Goal: Contribute content: Contribute content

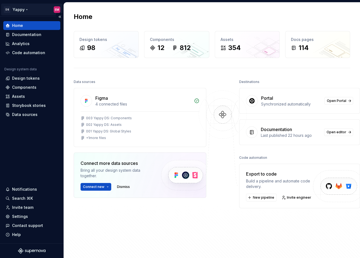
click at [21, 7] on html "DS Yappy EM Home Documentation Analytics Code automation Design system data Des…" at bounding box center [180, 129] width 360 height 258
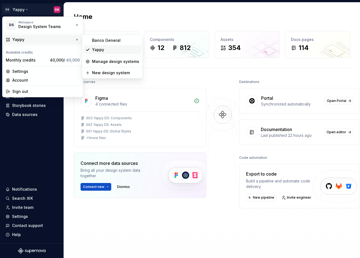
click at [109, 50] on div "Yappy" at bounding box center [115, 49] width 47 height 5
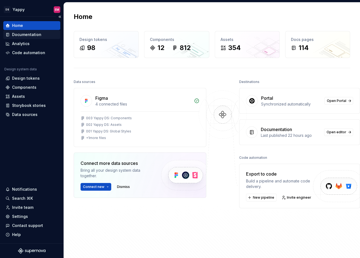
click at [19, 36] on div "Documentation" at bounding box center [26, 34] width 29 height 5
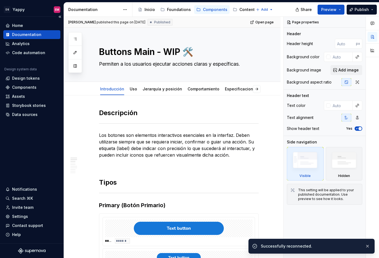
type textarea "*"
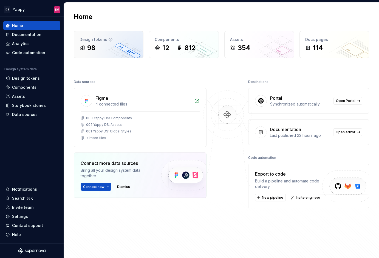
click at [112, 40] on div "Design tokens" at bounding box center [109, 39] width 58 height 5
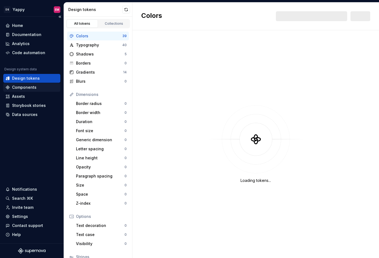
click at [26, 86] on div "Components" at bounding box center [24, 86] width 24 height 5
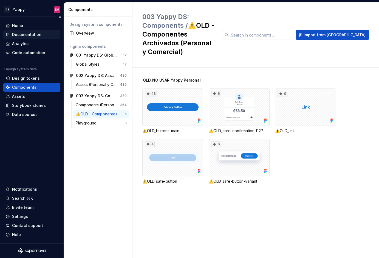
click at [29, 35] on div "Documentation" at bounding box center [26, 34] width 29 height 5
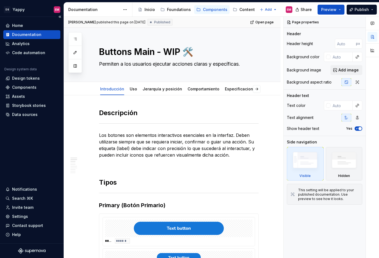
click at [40, 35] on div "Documentation" at bounding box center [31, 34] width 53 height 5
click at [131, 91] on link "Uso" at bounding box center [133, 88] width 7 height 5
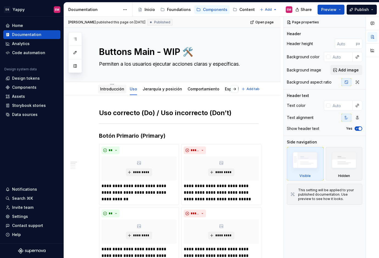
click at [108, 88] on link "Introducción" at bounding box center [112, 88] width 24 height 5
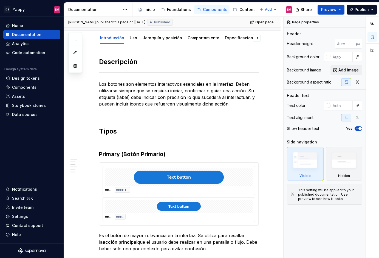
scroll to position [4, 0]
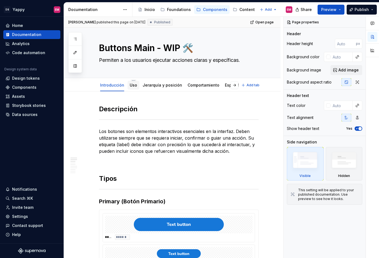
click at [132, 86] on link "Uso" at bounding box center [133, 85] width 7 height 5
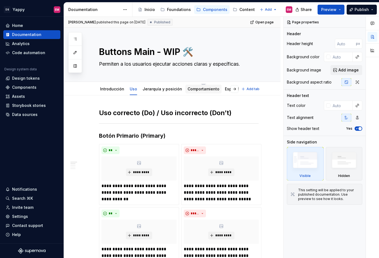
click at [203, 89] on link "Comportamiento" at bounding box center [204, 88] width 32 height 5
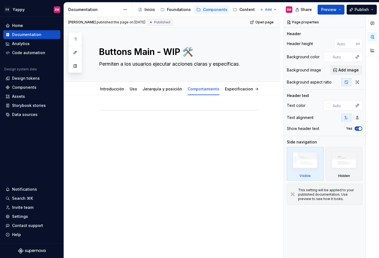
type textarea "*"
click at [102, 131] on div at bounding box center [179, 121] width 160 height 27
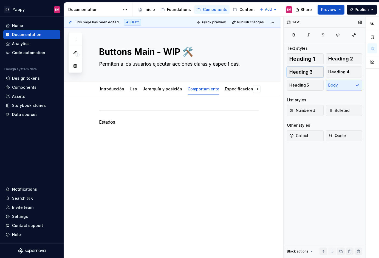
click at [288, 74] on button "Heading 3" at bounding box center [305, 71] width 37 height 11
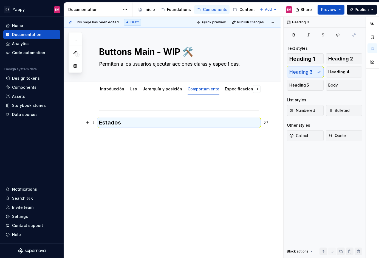
click at [134, 142] on div "Estados" at bounding box center [172, 154] width 217 height 118
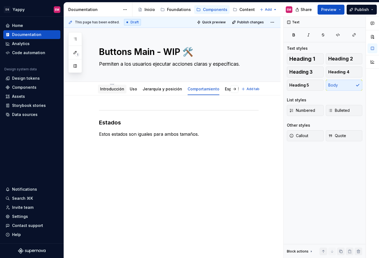
click at [111, 90] on link "Introducción" at bounding box center [112, 88] width 24 height 5
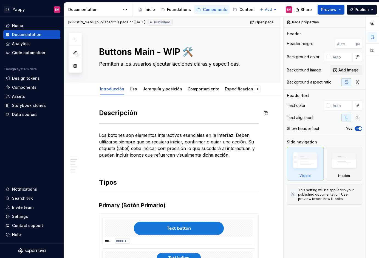
click at [112, 108] on h2 "Descripción" at bounding box center [179, 112] width 160 height 9
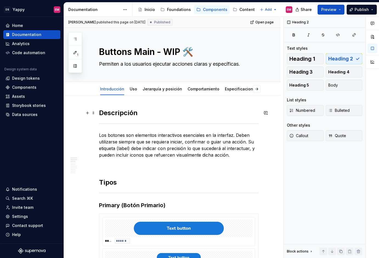
click at [111, 115] on h2 "Descripción" at bounding box center [179, 112] width 160 height 9
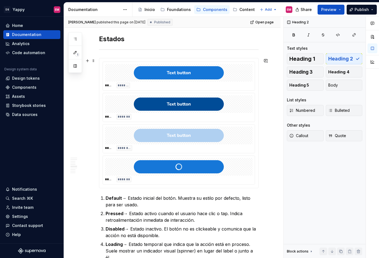
scroll to position [526, 0]
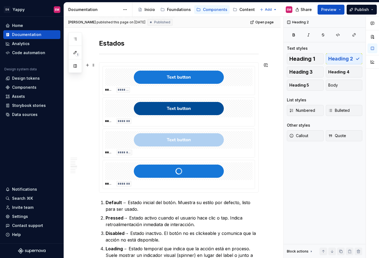
click at [107, 98] on div "***** *******" at bounding box center [179, 111] width 152 height 29
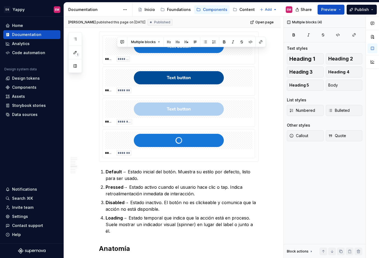
scroll to position [505, 0]
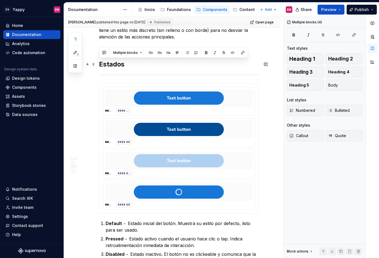
drag, startPoint x: 261, startPoint y: 184, endPoint x: 99, endPoint y: 63, distance: 202.1
click at [99, 63] on div "Descripción Los botones son elementos interactivos esenciales en la interfaz. D…" at bounding box center [179, 153] width 160 height 1100
copy div "Estados ***** ******* ***** ******* ***** ******** ***** ******* Default → Esta…"
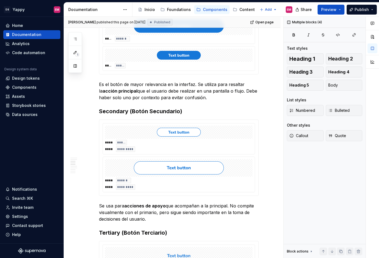
scroll to position [0, 0]
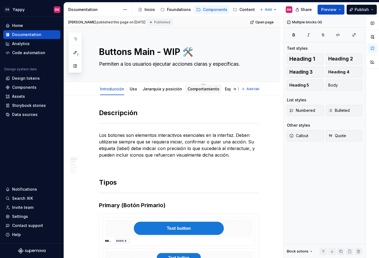
click at [198, 88] on link "Comportamiento" at bounding box center [204, 88] width 32 height 5
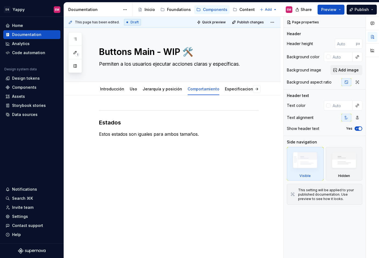
click at [109, 176] on div "Estados Estos estados son iguales para ambos tamaños." at bounding box center [172, 158] width 217 height 126
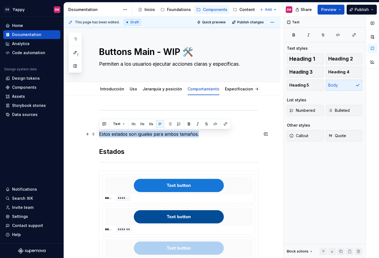
drag, startPoint x: 146, startPoint y: 134, endPoint x: 98, endPoint y: 134, distance: 47.5
copy p "Estos estados son iguales para ambos tamaños."
click at [135, 154] on h2 "Estados" at bounding box center [179, 151] width 160 height 9
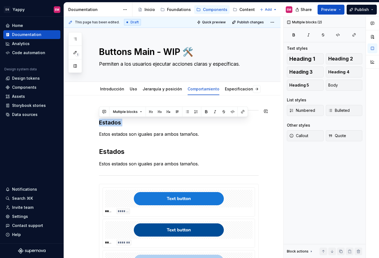
drag, startPoint x: 99, startPoint y: 131, endPoint x: 99, endPoint y: 106, distance: 25.0
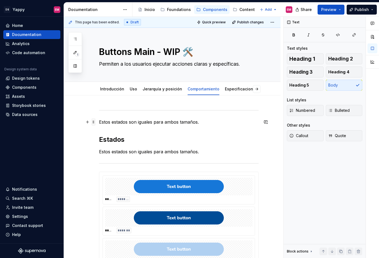
click at [95, 122] on span at bounding box center [93, 122] width 4 height 8
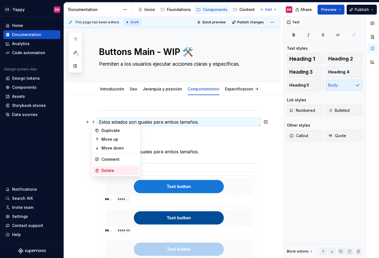
click at [103, 170] on div "Delete" at bounding box center [119, 170] width 36 height 5
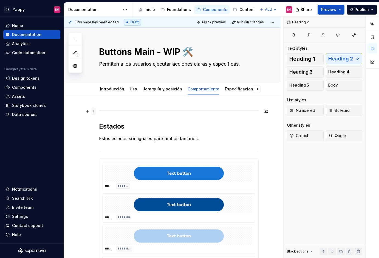
click at [95, 110] on span at bounding box center [93, 111] width 4 height 8
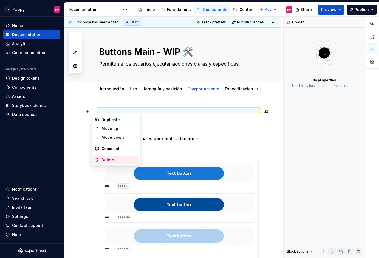
click at [108, 157] on div "Delete" at bounding box center [119, 159] width 36 height 5
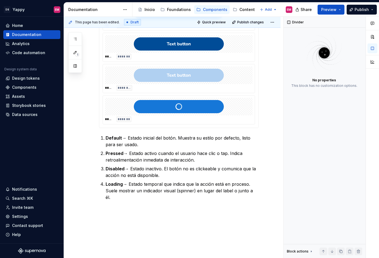
scroll to position [167, 0]
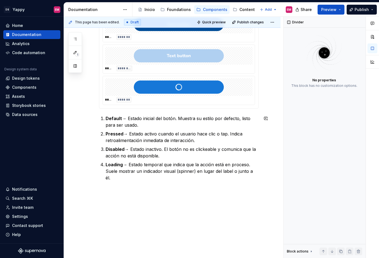
click at [123, 199] on div "Estados Estos estados son iguales para ambos tamaños. ***** ******* ***** *****…" at bounding box center [172, 97] width 217 height 336
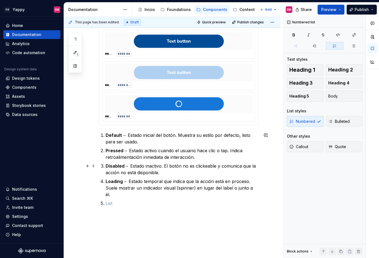
scroll to position [120, 0]
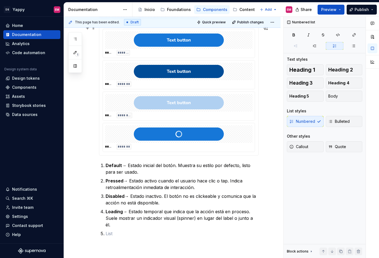
click at [177, 126] on div at bounding box center [179, 134] width 148 height 18
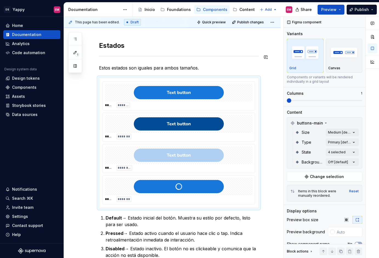
scroll to position [70, 0]
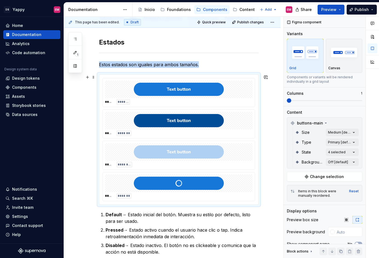
click at [123, 93] on div at bounding box center [179, 89] width 148 height 18
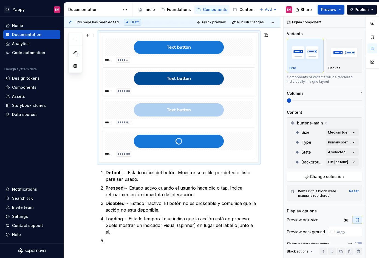
scroll to position [132, 0]
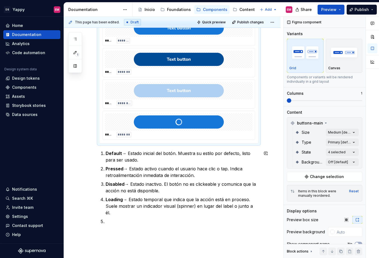
click at [109, 220] on div "Estados Estos estados son iguales para ambos tamaños. ***** ******* ***** *****…" at bounding box center [179, 104] width 160 height 254
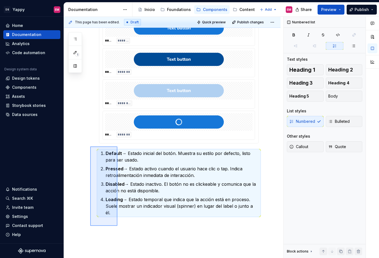
drag, startPoint x: 111, startPoint y: 218, endPoint x: 90, endPoint y: 146, distance: 74.4
click at [90, 146] on div "This page has been edited. Draft Quick preview Publish changes Buttons Main - W…" at bounding box center [173, 137] width 219 height 241
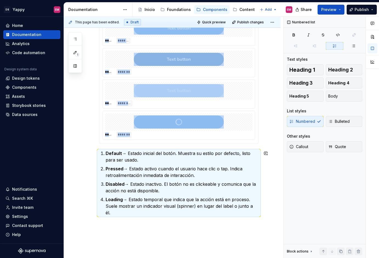
copy div "***** ******* ***** ******* ***** ******** ***** *******"
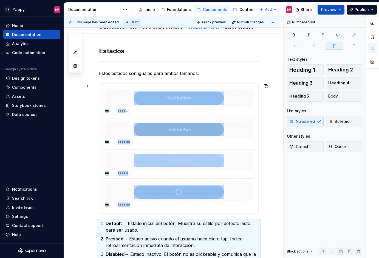
scroll to position [42, 0]
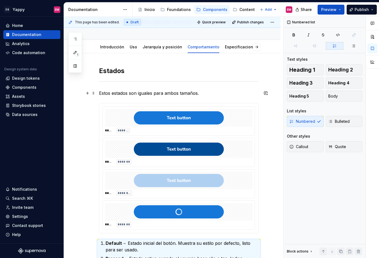
click at [204, 94] on p "Estos estados son iguales para ambos tamaños." at bounding box center [179, 93] width 160 height 7
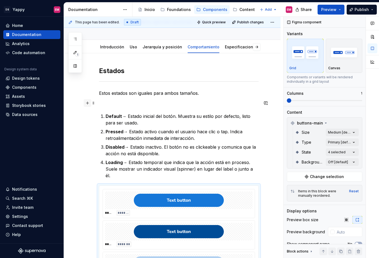
scroll to position [66, 0]
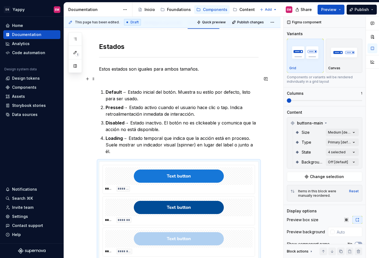
click at [125, 78] on p at bounding box center [179, 78] width 160 height 7
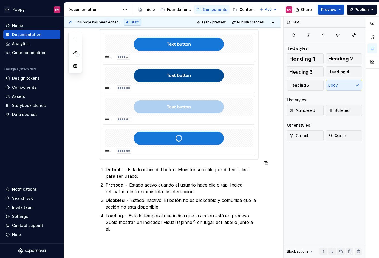
scroll to position [189, 0]
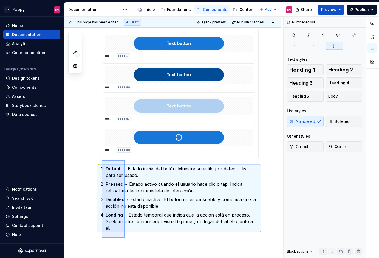
drag, startPoint x: 125, startPoint y: 238, endPoint x: 102, endPoint y: 160, distance: 81.5
click at [102, 160] on div "This page has been edited. Draft Quick preview Publish changes Buttons Main - W…" at bounding box center [173, 137] width 219 height 241
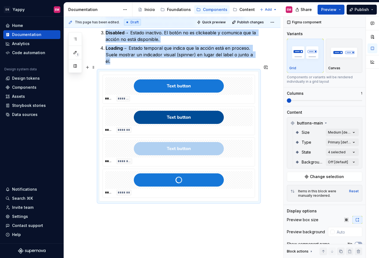
scroll to position [141, 0]
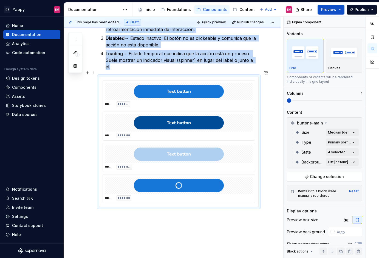
click at [119, 102] on div "***** *******" at bounding box center [179, 94] width 153 height 29
click at [94, 72] on span at bounding box center [93, 73] width 4 height 8
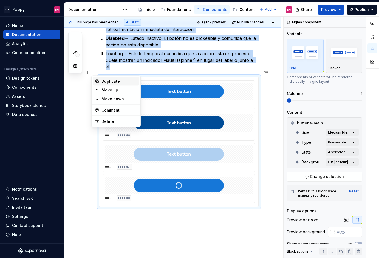
click at [102, 81] on div "Duplicate" at bounding box center [119, 80] width 36 height 5
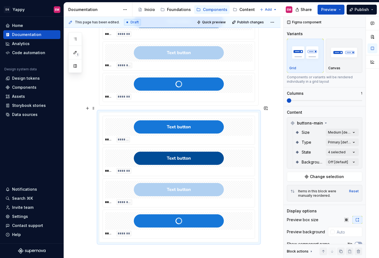
scroll to position [248, 0]
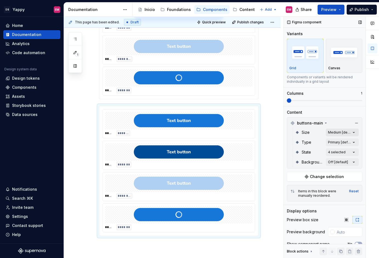
click at [336, 130] on div "Comments Open comments No comments yet Select ‘Comment’ from the block context …" at bounding box center [331, 137] width 95 height 241
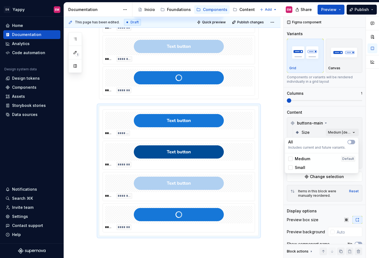
click at [305, 158] on span "Medium" at bounding box center [302, 158] width 15 height 5
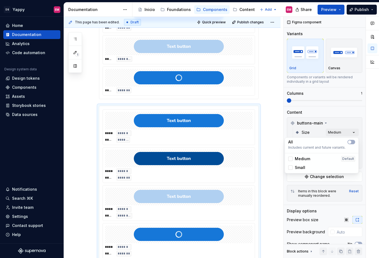
click at [301, 158] on span "Medium" at bounding box center [302, 158] width 15 height 5
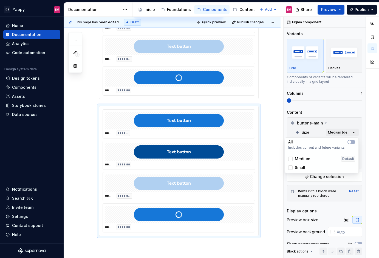
click at [325, 125] on div "Comments Open comments No comments yet Select ‘Comment’ from the block context …" at bounding box center [331, 137] width 95 height 241
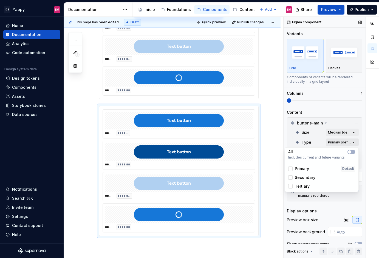
click at [335, 143] on div "Comments Open comments No comments yet Select ‘Comment’ from the block context …" at bounding box center [331, 137] width 95 height 241
click at [308, 175] on span "Secondary" at bounding box center [305, 176] width 21 height 5
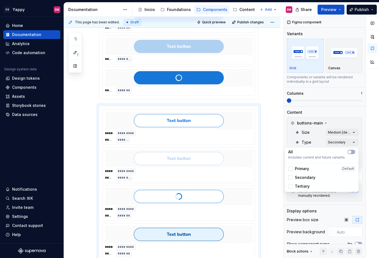
click at [167, 146] on html "DS Yappy EM Home Documentation Analytics Code automation Design system data Des…" at bounding box center [189, 129] width 379 height 258
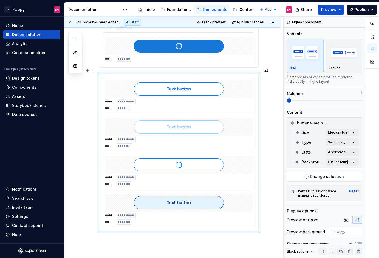
scroll to position [329, 0]
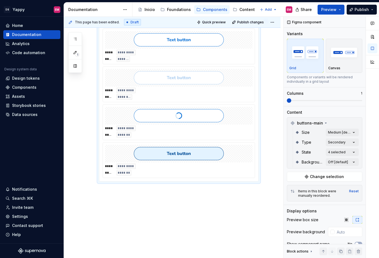
click at [131, 150] on div at bounding box center [179, 154] width 148 height 18
copy div "***** ******* ***** ******* ***** ******** ***** *******"
click at [131, 132] on div "*******" at bounding box center [124, 134] width 15 height 5
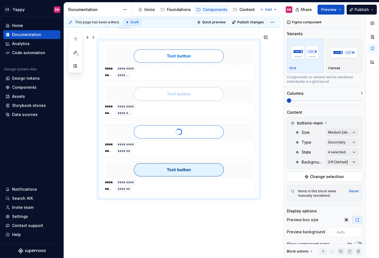
scroll to position [273, 0]
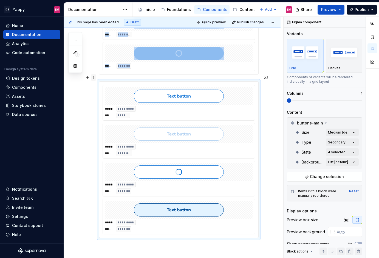
click at [93, 79] on span at bounding box center [93, 78] width 4 height 8
click at [100, 86] on div "Duplicate" at bounding box center [116, 85] width 47 height 9
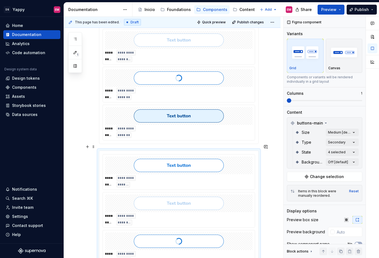
scroll to position [394, 0]
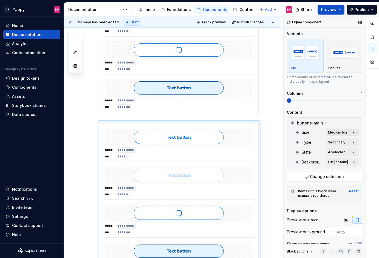
click at [339, 131] on div "Comments Open comments No comments yet Select ‘Comment’ from the block context …" at bounding box center [331, 137] width 95 height 241
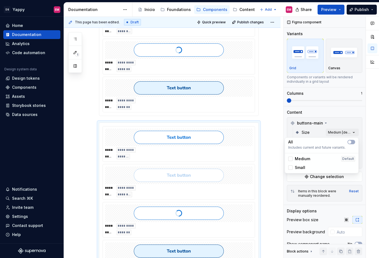
click at [341, 134] on div "Comments Open comments No comments yet Select ‘Comment’ from the block context …" at bounding box center [331, 137] width 95 height 241
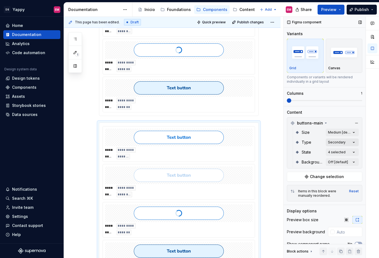
click at [338, 141] on div "Comments Open comments No comments yet Select ‘Comment’ from the block context …" at bounding box center [331, 137] width 95 height 241
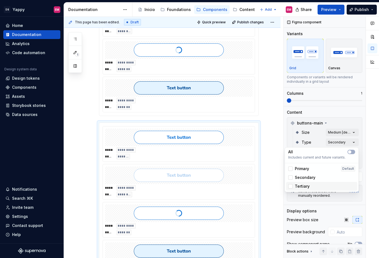
click at [309, 184] on span "Tertiary" at bounding box center [302, 185] width 15 height 5
click at [307, 177] on span "Secondary" at bounding box center [305, 176] width 21 height 5
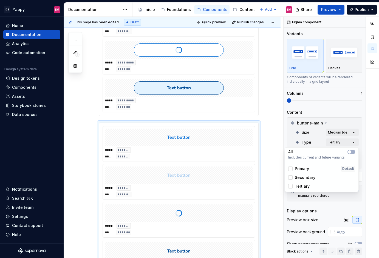
click at [274, 83] on html "DS Yappy EM Home Documentation Analytics Code automation Design system data Des…" at bounding box center [189, 129] width 379 height 258
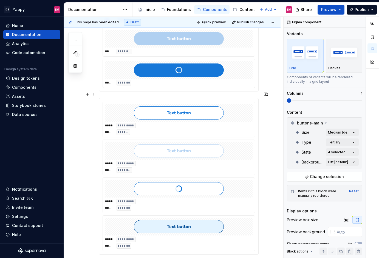
scroll to position [201, 0]
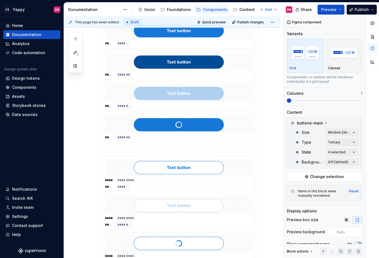
click at [173, 114] on div "***** *******" at bounding box center [179, 128] width 152 height 29
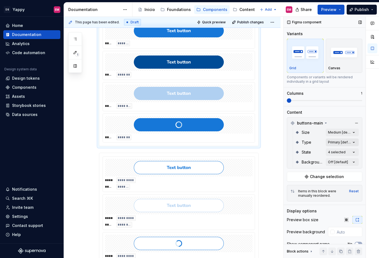
click at [352, 142] on div "Comments Open comments No comments yet Select ‘Comment’ from the block context …" at bounding box center [331, 137] width 95 height 241
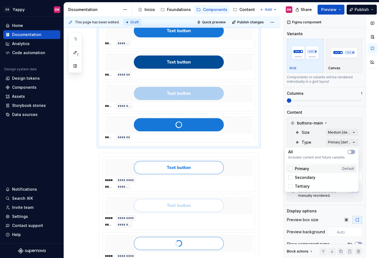
click at [293, 167] on div "Primary" at bounding box center [298, 168] width 21 height 5
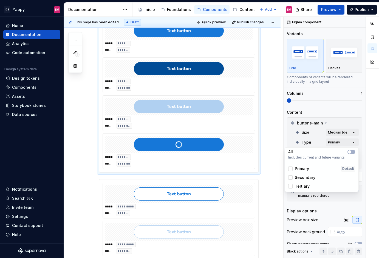
click at [171, 138] on html "DS Yappy EM Home Documentation Analytics Code automation Design system data Des…" at bounding box center [189, 129] width 379 height 258
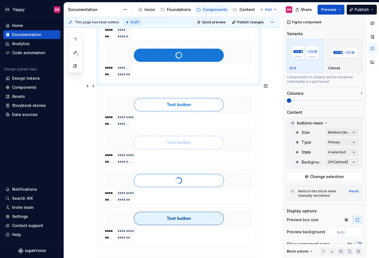
scroll to position [294, 0]
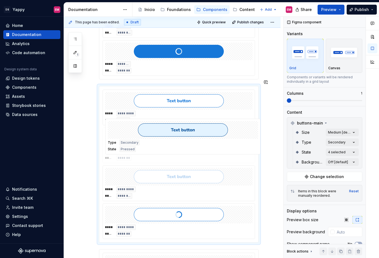
drag, startPoint x: 156, startPoint y: 205, endPoint x: 159, endPoint y: 127, distance: 78.0
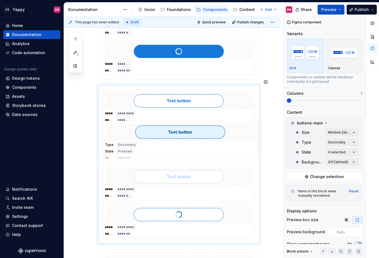
click at [159, 127] on body "DS Yappy EM Home Documentation Analytics Code automation Design system data Des…" at bounding box center [189, 129] width 379 height 258
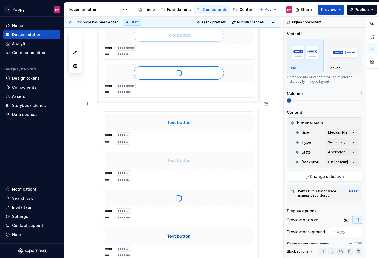
scroll to position [442, 0]
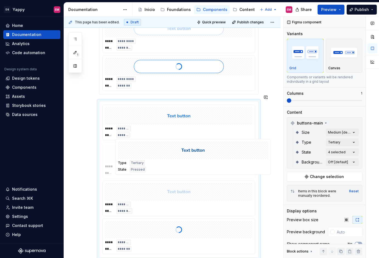
drag, startPoint x: 141, startPoint y: 228, endPoint x: 153, endPoint y: 152, distance: 77.5
click at [153, 152] on body "DS Yappy EM Home Documentation Analytics Code automation Design system data Des…" at bounding box center [189, 129] width 379 height 258
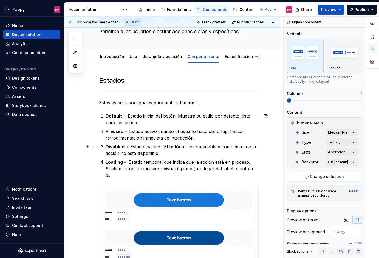
scroll to position [0, 0]
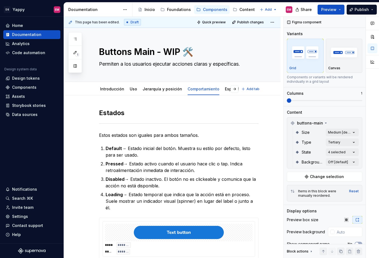
type textarea "*"
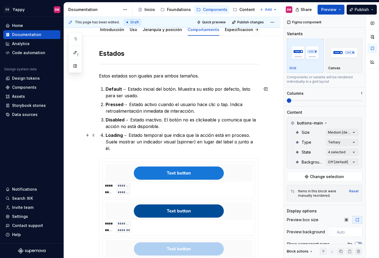
scroll to position [71, 0]
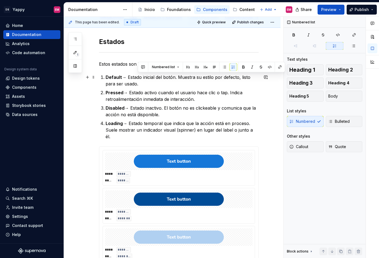
drag, startPoint x: 179, startPoint y: 75, endPoint x: 182, endPoint y: 84, distance: 9.5
click at [182, 84] on p "Default → Estado inicial del botón. Muestra su estilo por defecto, listo para s…" at bounding box center [182, 80] width 153 height 13
click at [213, 98] on p "Pressed → Estado activo cuando el usuario hace clic o tap. Indica retroalimenta…" at bounding box center [182, 95] width 153 height 13
drag, startPoint x: 178, startPoint y: 77, endPoint x: 183, endPoint y: 85, distance: 9.3
click at [183, 85] on p "Default → Estado inicial del botón. Muestra su estilo por defecto, listo para s…" at bounding box center [182, 80] width 153 height 13
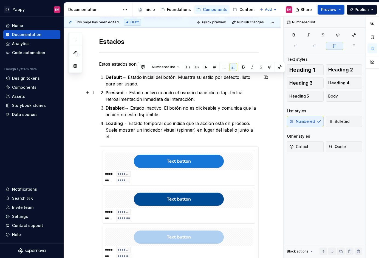
click at [198, 100] on p "Pressed → Estado activo cuando el usuario hace clic o tap. Indica retroalimenta…" at bounding box center [182, 95] width 153 height 13
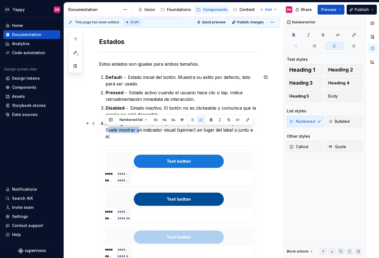
drag, startPoint x: 135, startPoint y: 130, endPoint x: 104, endPoint y: 130, distance: 31.0
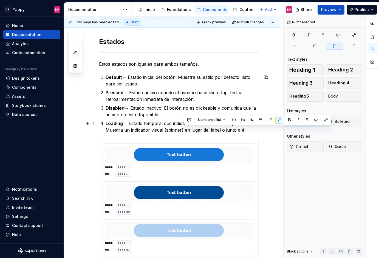
drag, startPoint x: 184, startPoint y: 131, endPoint x: 260, endPoint y: 131, distance: 76.5
click at [259, 131] on p "Loading → Estado temporal que indica que la acción está en proceso. Muestra un …" at bounding box center [182, 126] width 153 height 13
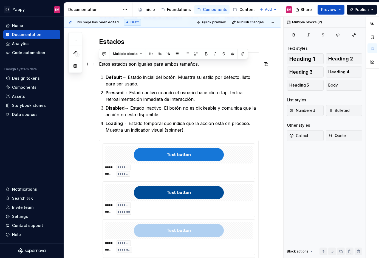
drag, startPoint x: 201, startPoint y: 130, endPoint x: 99, endPoint y: 64, distance: 121.1
copy div "Estos estados son iguales para ambos tamaños. Default → Estado inicial del botó…"
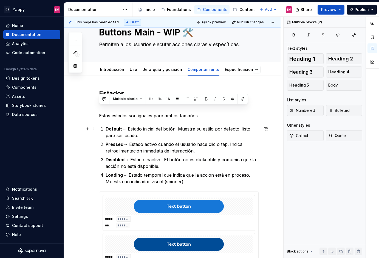
scroll to position [18, 0]
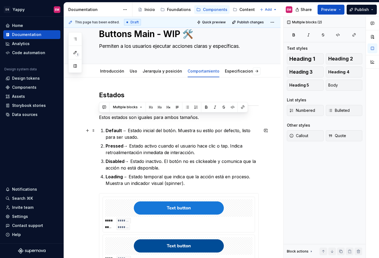
click at [153, 141] on ol "Default → Estado inicial del botón. Muestra su estilo por defecto, listo para s…" at bounding box center [182, 156] width 153 height 59
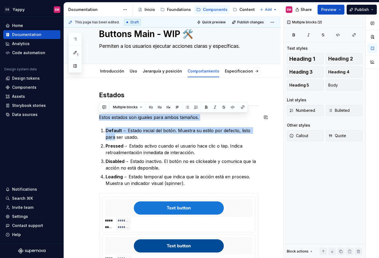
drag, startPoint x: 194, startPoint y: 187, endPoint x: 100, endPoint y: 116, distance: 118.0
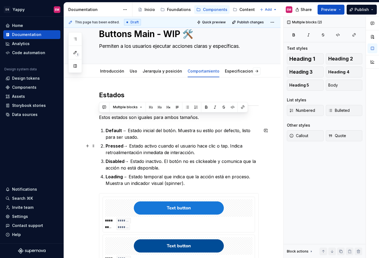
click at [146, 156] on ol "Default → Estado inicial del botón. Muestra su estilo por defecto, listo para s…" at bounding box center [182, 156] width 153 height 59
drag, startPoint x: 185, startPoint y: 183, endPoint x: 99, endPoint y: 118, distance: 108.4
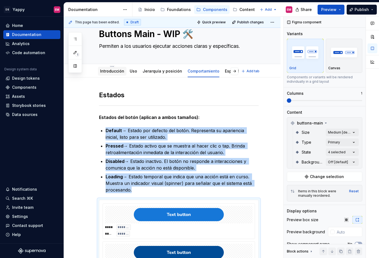
click at [116, 70] on link "Introducción" at bounding box center [112, 71] width 24 height 5
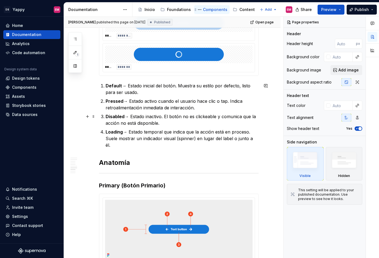
scroll to position [641, 0]
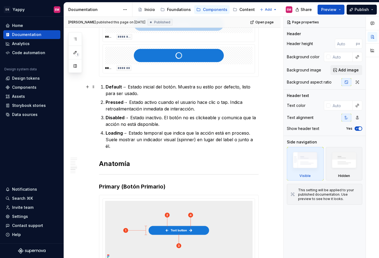
type textarea "*"
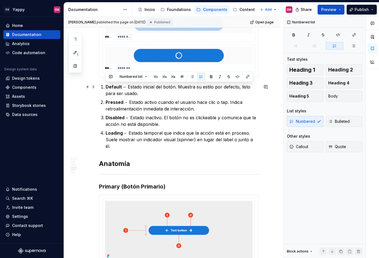
drag, startPoint x: 260, startPoint y: 141, endPoint x: 102, endPoint y: 88, distance: 167.4
click at [106, 88] on ol "Default → Estado inicial del botón. Muestra su estilo por defecto, listo para s…" at bounding box center [182, 116] width 153 height 66
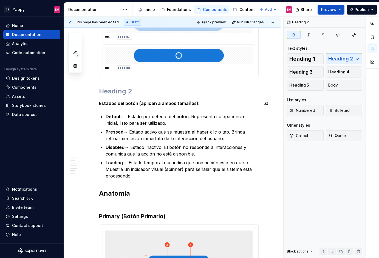
click at [208, 104] on p "Estados del botón (aplican a ambos tamaños):" at bounding box center [179, 103] width 160 height 7
click at [99, 101] on strong "Estados del botón (aplican a ambos tamaños):" at bounding box center [149, 102] width 101 height 5
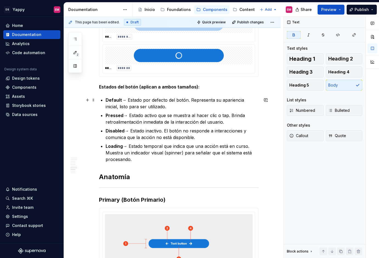
click at [106, 100] on li "Default → Estado por defecto del botón. Representa su apariencia inicial, listo…" at bounding box center [182, 103] width 153 height 13
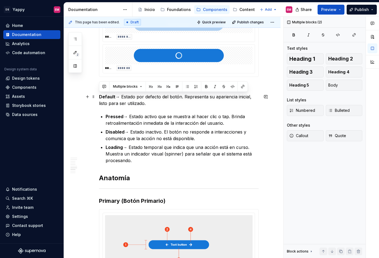
drag, startPoint x: 147, startPoint y: 163, endPoint x: 96, endPoint y: 98, distance: 83.0
click at [96, 98] on div "Descripción Los botones son elementos interactivos esenciales en la interfaz. D…" at bounding box center [172, 59] width 217 height 1211
click at [192, 88] on button "button" at bounding box center [196, 87] width 8 height 8
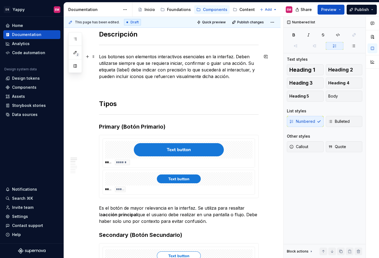
scroll to position [0, 0]
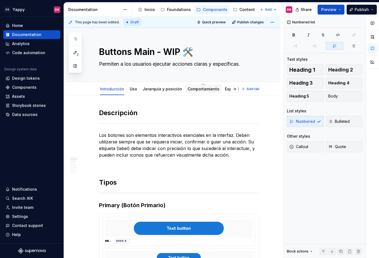
click at [200, 92] on div "Comportamiento" at bounding box center [203, 88] width 36 height 9
click at [210, 86] on div "Comportamiento" at bounding box center [204, 88] width 32 height 5
click at [208, 88] on link "Comportamiento" at bounding box center [204, 88] width 32 height 5
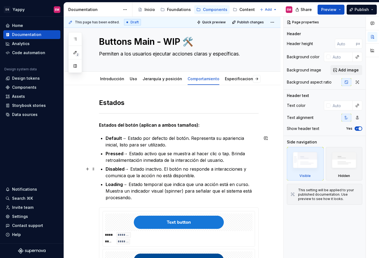
scroll to position [24, 0]
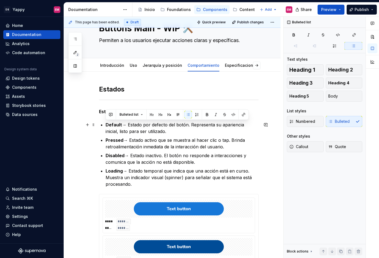
drag, startPoint x: 138, startPoint y: 187, endPoint x: 96, endPoint y: 122, distance: 77.2
click at [196, 116] on button "button" at bounding box center [197, 115] width 8 height 8
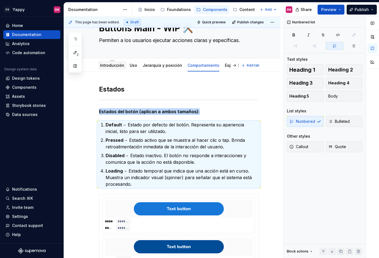
click at [108, 65] on link "Introducción" at bounding box center [112, 65] width 24 height 5
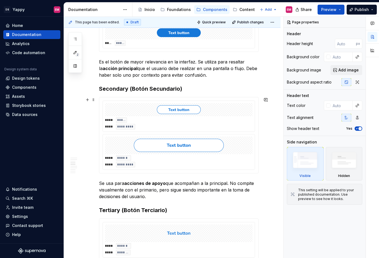
scroll to position [244, 0]
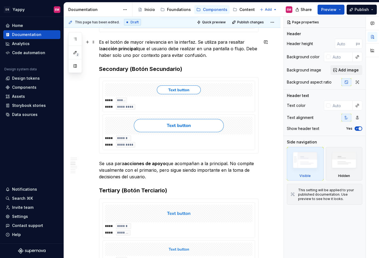
click at [215, 55] on p "Es el botón de mayor relevancia en la interfaz. Se utiliza para resaltar la acc…" at bounding box center [179, 49] width 160 height 20
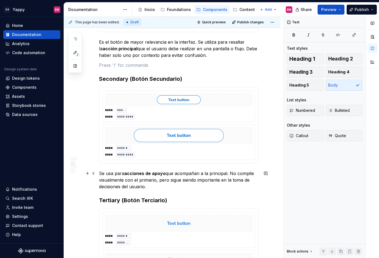
click at [162, 187] on p "Se usa para acciones de apoyo que acompañan a la principal. No compite visualme…" at bounding box center [179, 180] width 160 height 20
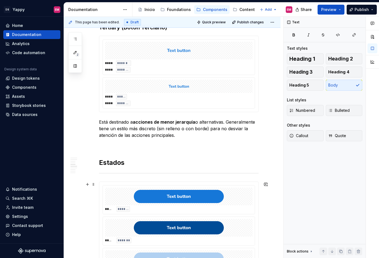
scroll to position [436, 0]
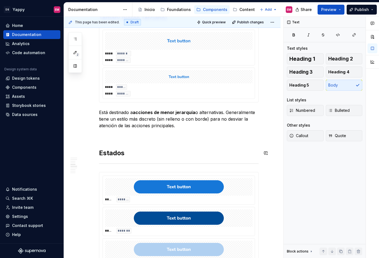
click at [133, 139] on div "Descripción Los botones son elementos interactivos esenciales en la interfaz. D…" at bounding box center [179, 238] width 160 height 1133
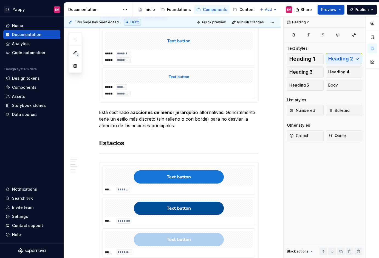
click at [116, 132] on div "Descripción Los botones son elementos interactivos esenciales en la interfaz. D…" at bounding box center [179, 233] width 160 height 1123
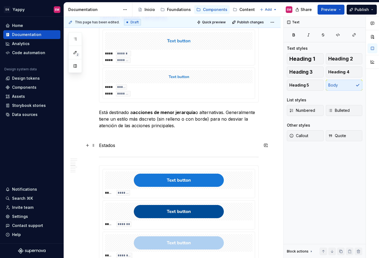
click at [120, 144] on p "Estados" at bounding box center [179, 145] width 160 height 7
click at [338, 62] on button "Heading 2" at bounding box center [344, 58] width 37 height 11
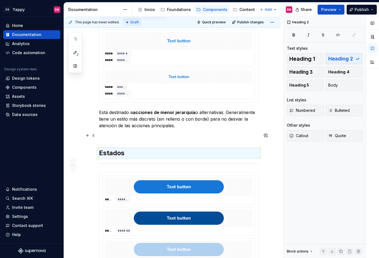
scroll to position [342, 0]
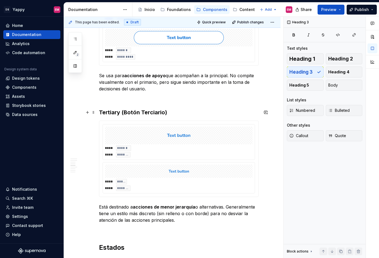
click at [128, 113] on strong "Botón Terciario)" at bounding box center [145, 112] width 43 height 7
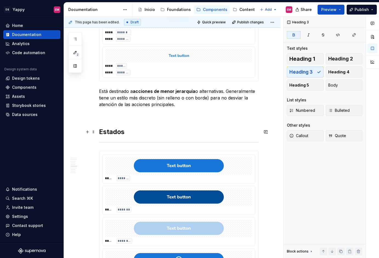
click at [111, 131] on h2 "Estados" at bounding box center [179, 131] width 160 height 9
click at [303, 74] on span "Heading 3" at bounding box center [300, 71] width 23 height 5
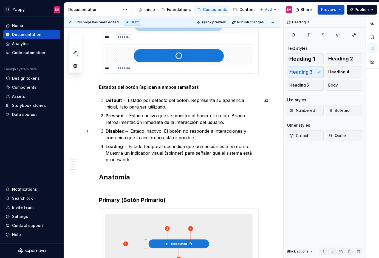
scroll to position [689, 0]
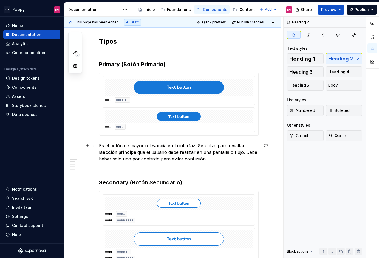
scroll to position [100, 0]
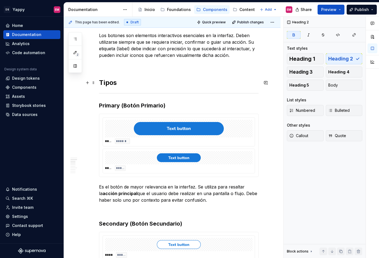
click at [114, 86] on h2 "Tipos" at bounding box center [179, 82] width 160 height 9
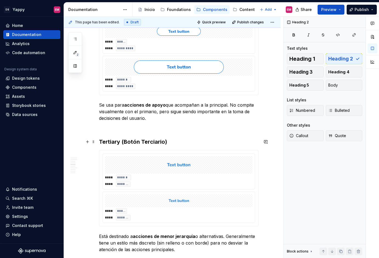
click at [119, 142] on h3 "Tertiary ( Botón Terciario)" at bounding box center [179, 142] width 160 height 8
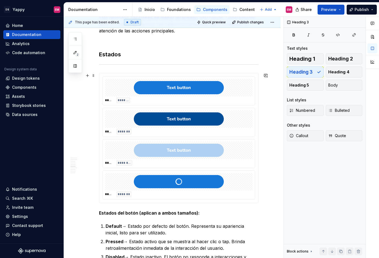
scroll to position [520, 0]
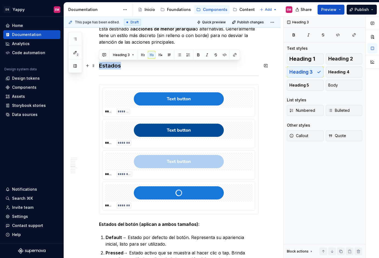
drag, startPoint x: 100, startPoint y: 63, endPoint x: 155, endPoint y: 63, distance: 55.1
click at [155, 63] on h3 "Estados" at bounding box center [179, 66] width 160 height 8
click at [342, 58] on span "Heading 2" at bounding box center [340, 58] width 25 height 5
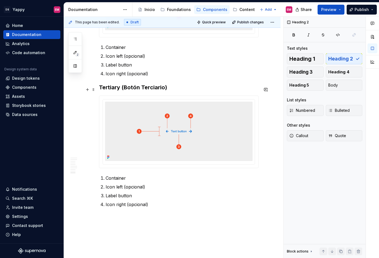
click at [131, 89] on strong "Botón Terciario)" at bounding box center [145, 87] width 43 height 7
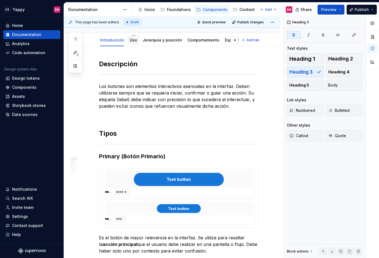
scroll to position [0, 0]
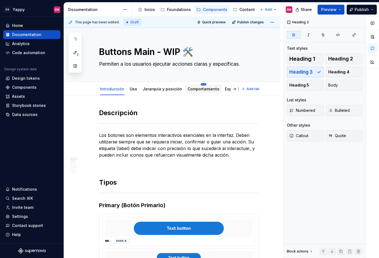
click at [201, 85] on html "DS Yappy EM Home Documentation Analytics Code automation Design system data Des…" at bounding box center [189, 129] width 379 height 258
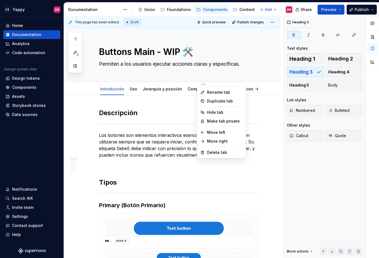
click at [183, 88] on html "DS Yappy EM Home Documentation Analytics Code automation Design system data Des…" at bounding box center [189, 129] width 379 height 258
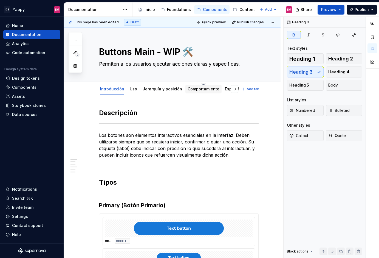
click at [191, 88] on link "Comportamiento" at bounding box center [204, 88] width 32 height 5
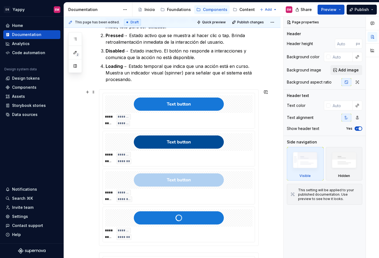
scroll to position [142, 0]
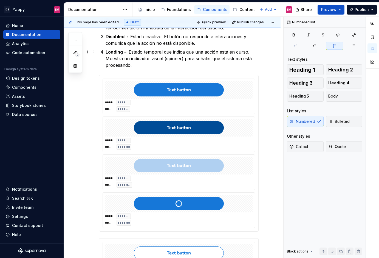
click at [144, 66] on p "Loading → Estado temporal que indica que una acción está en curso. Muestra un i…" at bounding box center [182, 59] width 153 height 20
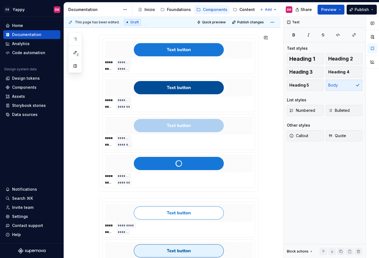
scroll to position [142, 0]
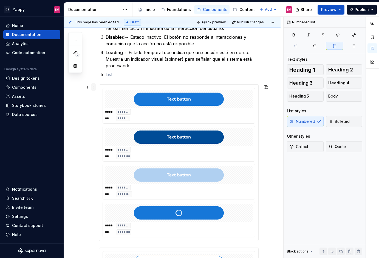
click at [93, 88] on span at bounding box center [93, 87] width 4 height 8
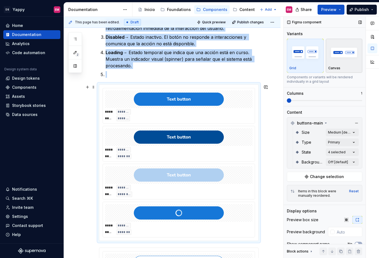
click at [340, 63] on div "button" at bounding box center [344, 52] width 32 height 22
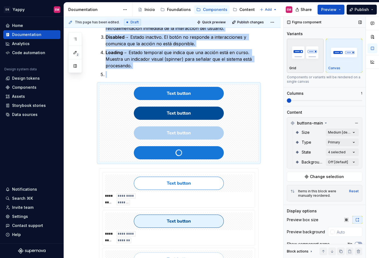
click at [306, 61] on img "button" at bounding box center [305, 52] width 32 height 20
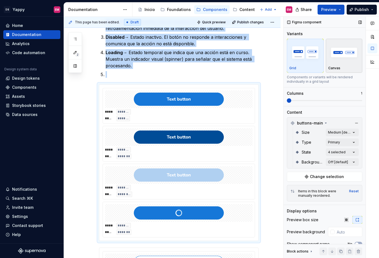
click at [336, 58] on img "button" at bounding box center [344, 52] width 32 height 20
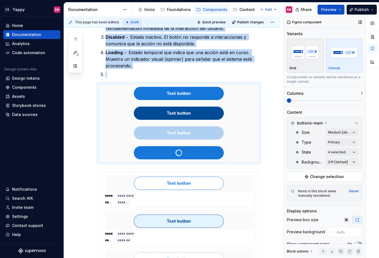
click at [311, 53] on img "button" at bounding box center [305, 52] width 32 height 20
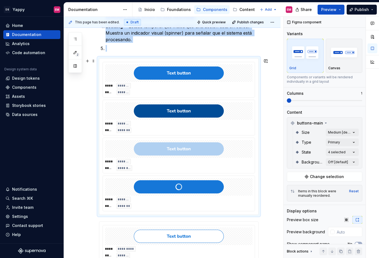
scroll to position [175, 0]
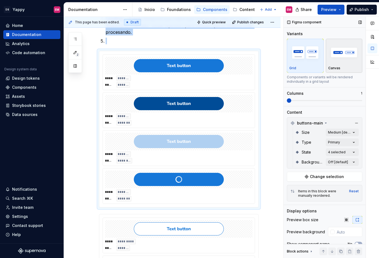
click at [332, 57] on img "button" at bounding box center [344, 52] width 32 height 20
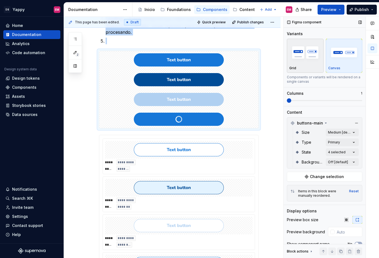
click at [312, 54] on img "button" at bounding box center [305, 52] width 32 height 20
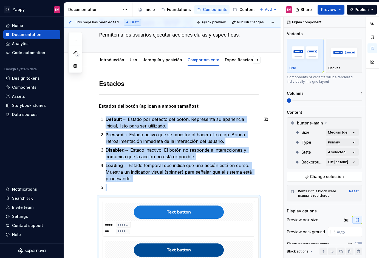
scroll to position [0, 0]
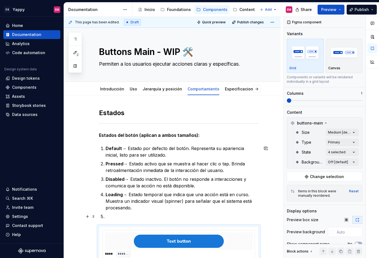
click at [110, 214] on p at bounding box center [182, 216] width 153 height 7
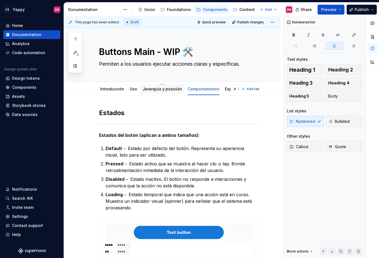
click at [164, 93] on div "Jerarquía y posición" at bounding box center [162, 88] width 44 height 9
click at [164, 88] on link "Jerarquía y posición" at bounding box center [163, 88] width 40 height 5
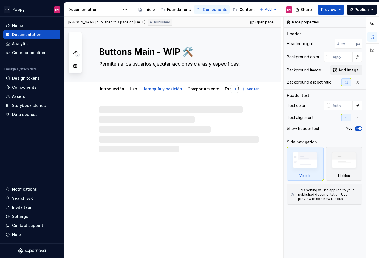
click at [238, 89] on button "button" at bounding box center [235, 89] width 8 height 8
click at [100, 89] on button "button" at bounding box center [100, 89] width 8 height 8
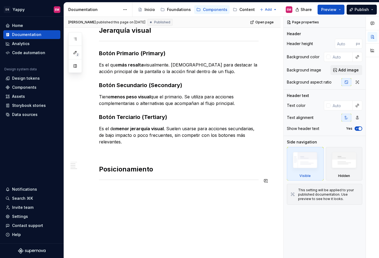
scroll to position [103, 0]
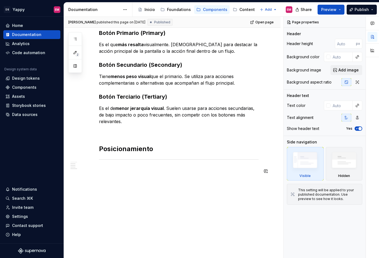
click at [117, 180] on div "Jerarquía visual Botón Primario (Primary) Es el que más resalta visualmente. [D…" at bounding box center [179, 93] width 160 height 175
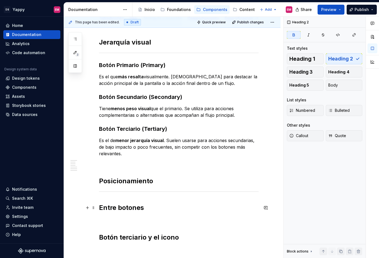
scroll to position [91, 0]
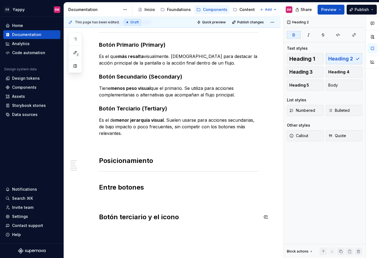
click at [141, 206] on div "Jerarquía visual Botón Primario (Primary) Es el que más resalta visualmente. [D…" at bounding box center [179, 120] width 160 height 204
click at [128, 178] on div "Jerarquía visual Botón Primario (Primary) Es el que más resalta visualmente. [D…" at bounding box center [179, 120] width 160 height 204
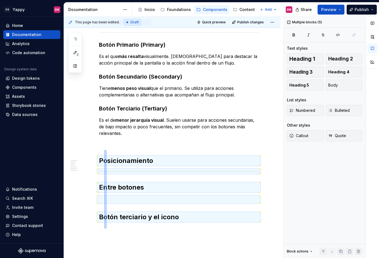
drag, startPoint x: 106, startPoint y: 228, endPoint x: 105, endPoint y: 150, distance: 77.9
click at [105, 150] on div "This page has been edited. Draft Quick preview Publish changes Buttons Main - W…" at bounding box center [173, 137] width 219 height 241
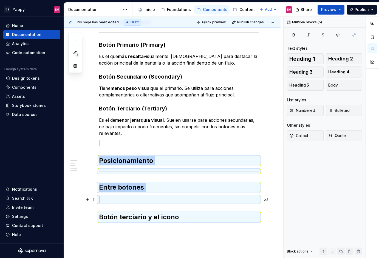
click at [105, 198] on p at bounding box center [179, 199] width 160 height 7
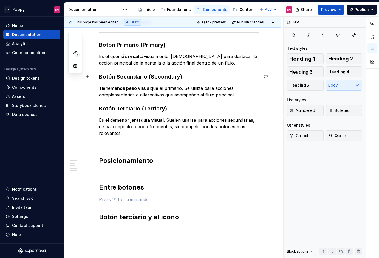
click at [122, 77] on h3 "Botón Secundario (Secondary)" at bounding box center [179, 77] width 160 height 8
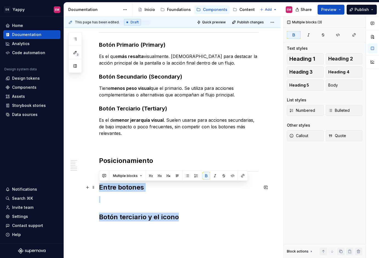
drag, startPoint x: 187, startPoint y: 222, endPoint x: 99, endPoint y: 189, distance: 93.0
click at [99, 189] on div "Jerarquía visual Botón Primario (Primary) Es el que más resalta visualmente. [D…" at bounding box center [179, 123] width 160 height 210
click at [316, 72] on button "Heading 3" at bounding box center [305, 71] width 37 height 11
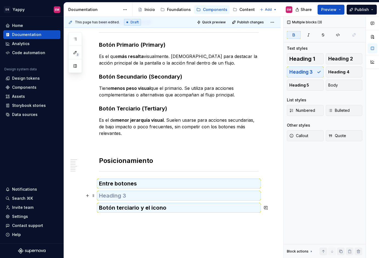
click at [110, 196] on h3 at bounding box center [179, 195] width 160 height 8
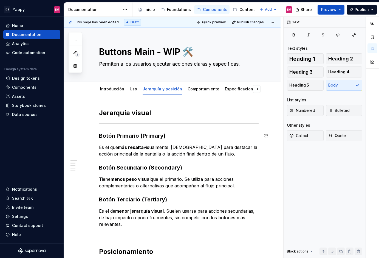
scroll to position [42, 0]
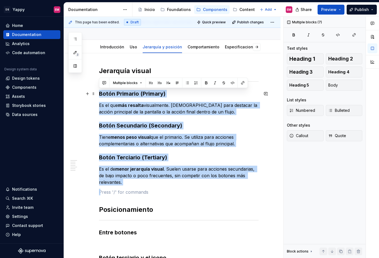
drag, startPoint x: 126, startPoint y: 185, endPoint x: 100, endPoint y: 96, distance: 92.8
click at [100, 96] on div "Jerarquía visual Botón Primario (Primary) Es el que más resalta visualmente. [D…" at bounding box center [179, 163] width 160 height 195
copy div "Botón Primario (Primary) Es el que más resalta visualmente. [DEMOGRAPHIC_DATA] …"
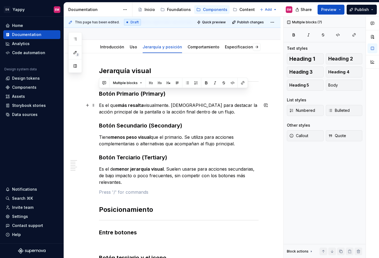
click at [113, 111] on p "Es el que más resalta visualmente. [DEMOGRAPHIC_DATA] para destacar la acción p…" at bounding box center [179, 108] width 160 height 13
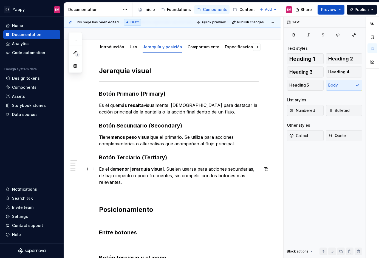
click at [121, 177] on p "Es el de menor jerarquía visual . Suelen usarse para acciones secundarias, de b…" at bounding box center [179, 175] width 160 height 20
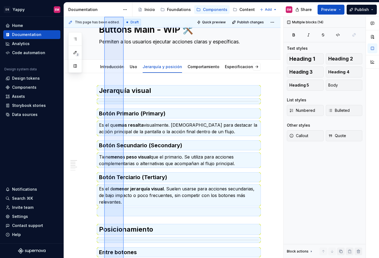
scroll to position [0, 0]
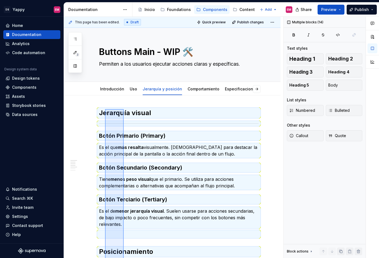
drag, startPoint x: 124, startPoint y: 206, endPoint x: 105, endPoint y: 113, distance: 94.8
click at [105, 113] on div "This page has been edited. Draft Quick preview Publish changes Buttons Main - W…" at bounding box center [173, 137] width 219 height 241
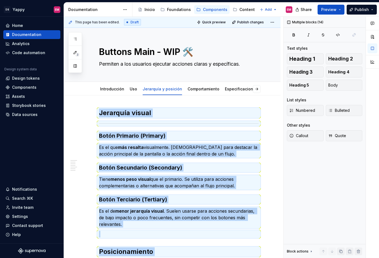
scroll to position [45, 0]
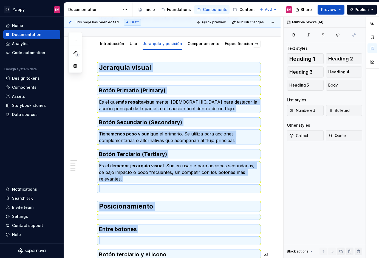
copy div "Jerarquía visual Botón Primario (Primary) Es el que más resalta visualmente. [D…"
click at [125, 94] on h3 "Botón Primario (Primary)" at bounding box center [179, 90] width 160 height 8
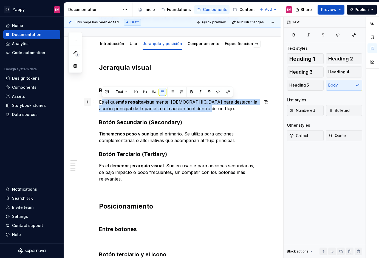
drag, startPoint x: 129, startPoint y: 107, endPoint x: 90, endPoint y: 102, distance: 40.1
click at [99, 102] on div "Jerarquía visual Botón Primario (Primary) Es el que más resalta visualmente. [D…" at bounding box center [179, 163] width 160 height 201
click at [201, 103] on p "Es el que más resalta visualmente. [DEMOGRAPHIC_DATA] para destacar la acción p…" at bounding box center [179, 104] width 160 height 13
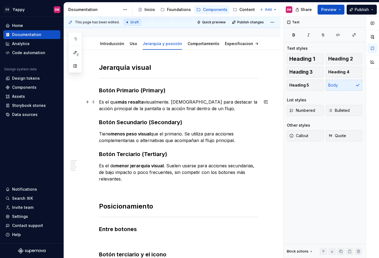
click at [200, 108] on p "Es el que más resalta visualmente. [DEMOGRAPHIC_DATA] para destacar la acción p…" at bounding box center [179, 104] width 160 height 13
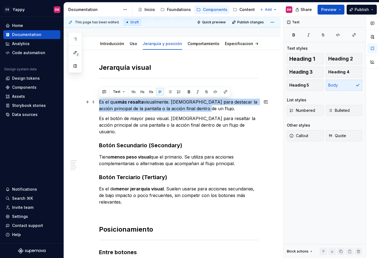
drag, startPoint x: 203, startPoint y: 108, endPoint x: 97, endPoint y: 103, distance: 105.7
click at [97, 103] on div "Jerarquía visual Botón Primario (Primary) Es el que más resalta visualmente. [D…" at bounding box center [172, 207] width 217 height 315
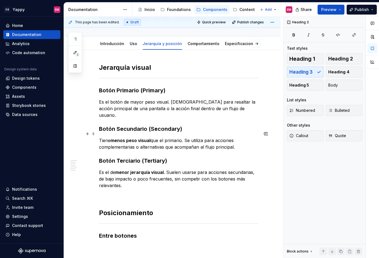
click at [238, 141] on p "Tiene menos peso visual que el primario. Se utiliza para acciones complementari…" at bounding box center [179, 143] width 160 height 13
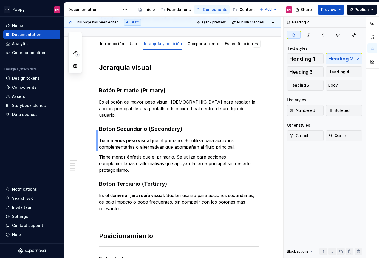
drag, startPoint x: 98, startPoint y: 151, endPoint x: 98, endPoint y: 131, distance: 20.3
click at [97, 130] on div "This page has been edited. Draft Quick preview Publish changes Buttons Main - W…" at bounding box center [173, 137] width 219 height 241
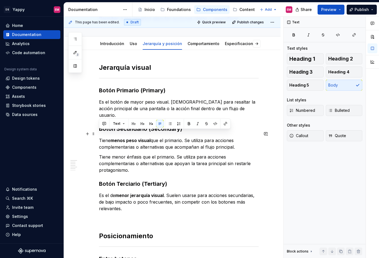
drag, startPoint x: 238, startPoint y: 141, endPoint x: 99, endPoint y: 133, distance: 139.0
click at [99, 137] on p "Tiene menos peso visual que el primario. Se utiliza para acciones complementari…" at bounding box center [179, 143] width 160 height 13
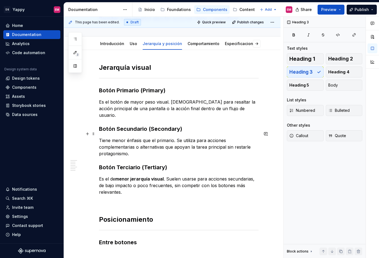
scroll to position [75, 0]
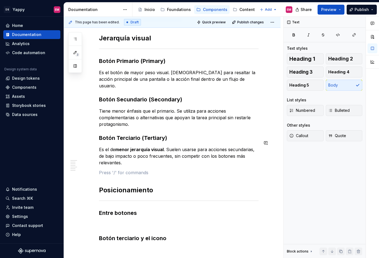
click at [131, 159] on div "Jerarquía visual Botón Primario (Primary) Es el botón de mayor peso visual. [DE…" at bounding box center [179, 138] width 160 height 208
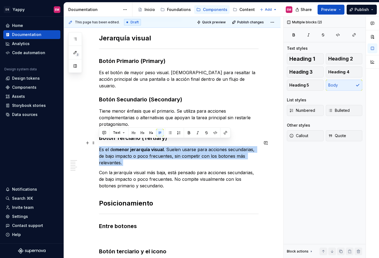
drag, startPoint x: 100, startPoint y: 166, endPoint x: 99, endPoint y: 143, distance: 23.6
click at [99, 143] on div "Jerarquía visual Botón Primario (Primary) Es el botón de mayor peso visual. [DE…" at bounding box center [179, 144] width 160 height 221
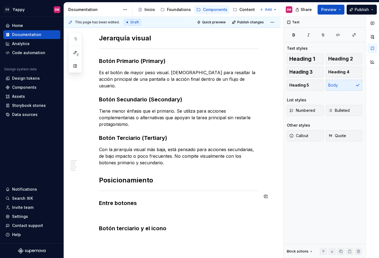
click at [108, 204] on div "Jerarquía visual Botón Primario (Primary) Es el botón de mayor peso visual. [DE…" at bounding box center [179, 133] width 160 height 198
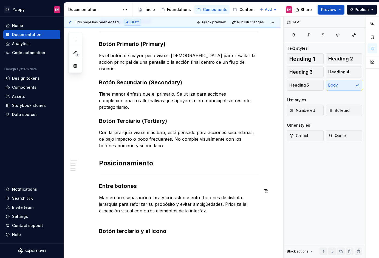
scroll to position [108, 0]
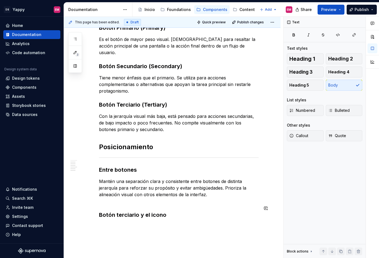
click at [114, 222] on div "This page has been edited. Draft Quick preview Publish changes Buttons Main - W…" at bounding box center [173, 137] width 219 height 241
click at [181, 211] on h3 "Botón terciario y el icono" at bounding box center [179, 215] width 160 height 8
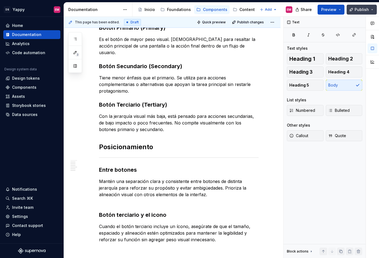
click at [358, 10] on span "Publish" at bounding box center [362, 9] width 14 height 5
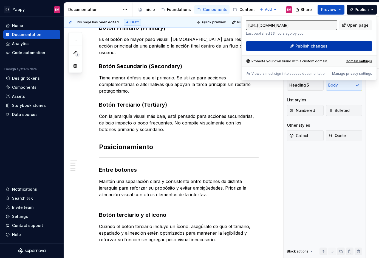
click at [303, 46] on span "Publish changes" at bounding box center [311, 45] width 32 height 5
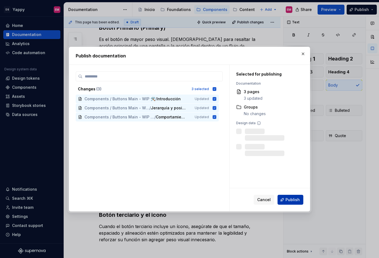
click at [284, 202] on button "Publish" at bounding box center [291, 199] width 26 height 10
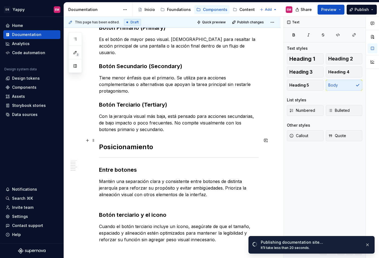
drag, startPoint x: 103, startPoint y: 140, endPoint x: 106, endPoint y: 146, distance: 6.8
click at [103, 142] on h2 "Posicionamiento" at bounding box center [179, 146] width 160 height 9
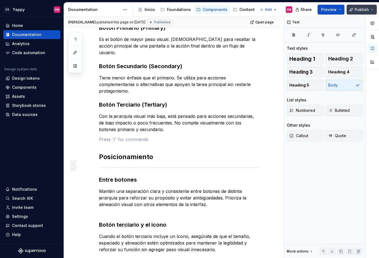
drag, startPoint x: 365, startPoint y: 9, endPoint x: 360, endPoint y: 10, distance: 5.1
click at [365, 9] on span "Publish" at bounding box center [362, 9] width 14 height 5
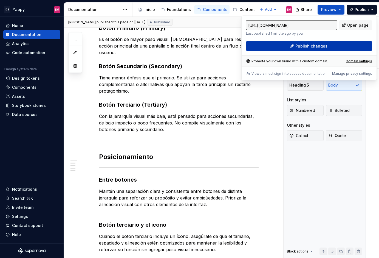
click at [291, 47] on button "Publish changes" at bounding box center [309, 46] width 126 height 10
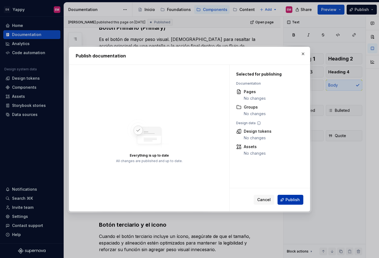
click at [296, 202] on button "Publish" at bounding box center [291, 199] width 26 height 10
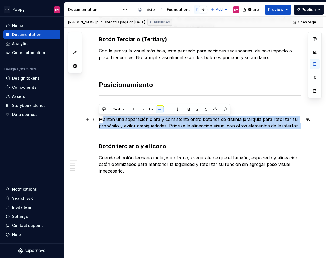
scroll to position [160, 0]
drag, startPoint x: 111, startPoint y: 135, endPoint x: 100, endPoint y: 118, distance: 20.0
click at [100, 118] on p "Mantén una separación clara y consistente entre botones de distinta jerarquía p…" at bounding box center [200, 126] width 202 height 20
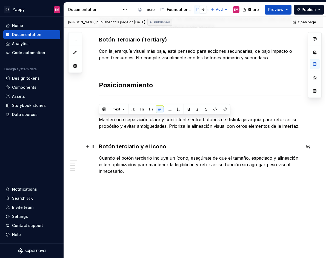
scroll to position [146, 0]
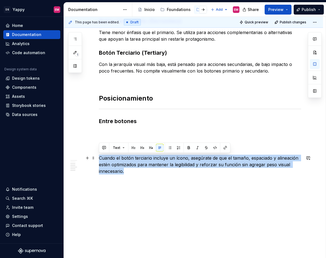
drag, startPoint x: 134, startPoint y: 180, endPoint x: 100, endPoint y: 156, distance: 41.9
click at [100, 156] on div "Jerarquía visual Botón Primario (Primary) Es el botón de mayor peso visual. [DE…" at bounding box center [200, 71] width 202 height 219
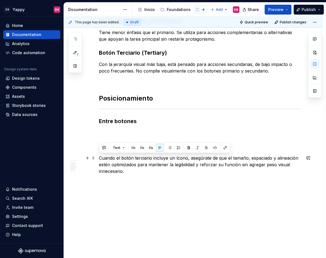
scroll to position [133, 0]
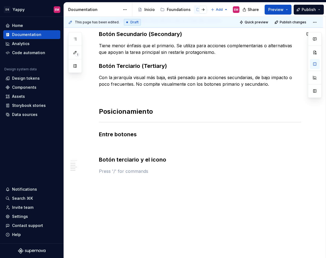
type textarea "*"
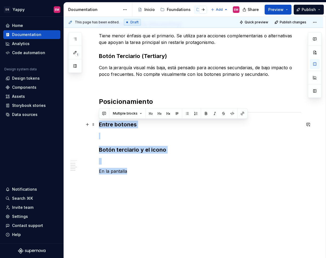
drag, startPoint x: 138, startPoint y: 171, endPoint x: 96, endPoint y: 123, distance: 63.2
click at [96, 123] on div "Jerarquía visual Botón Primario (Primary) Es el botón de mayor peso visual. [DE…" at bounding box center [194, 105] width 260 height 306
click at [204, 112] on button "button" at bounding box center [206, 113] width 8 height 8
click at [159, 111] on button "button" at bounding box center [160, 113] width 8 height 8
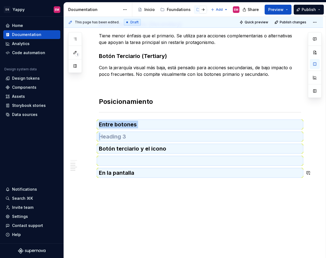
click at [132, 164] on h3 at bounding box center [200, 161] width 202 height 8
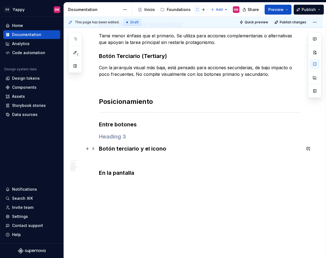
click at [132, 135] on h3 at bounding box center [200, 136] width 202 height 8
click at [107, 155] on div "Jerarquía visual Botón Primario (Primary) Es el botón de mayor peso visual. [DE…" at bounding box center [200, 70] width 202 height 211
click at [101, 186] on div "Jerarquía visual Botón Primario (Primary) Es el botón de mayor peso visual. [DE…" at bounding box center [194, 106] width 260 height 308
click at [88, 184] on button "button" at bounding box center [88, 184] width 8 height 8
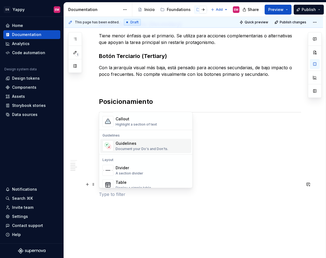
scroll to position [139, 0]
click at [139, 142] on div "Guidelines" at bounding box center [142, 141] width 53 height 5
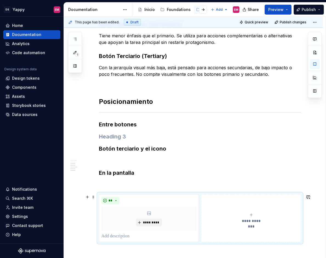
click at [222, 200] on button "**********" at bounding box center [251, 218] width 100 height 48
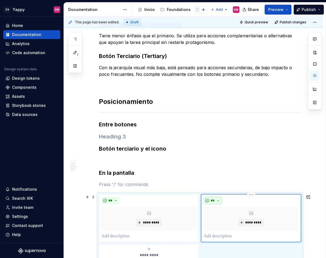
click at [220, 198] on button "**" at bounding box center [213, 200] width 18 height 8
click at [220, 222] on span "Don't" at bounding box center [230, 219] width 47 height 9
type textarea "*"
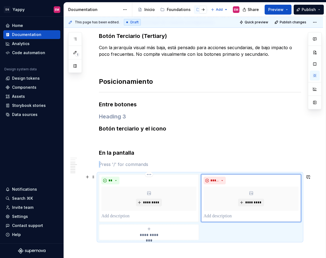
scroll to position [191, 0]
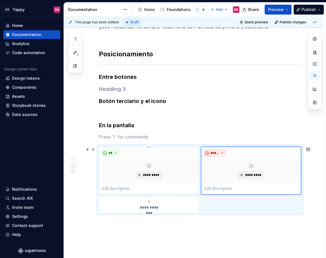
click at [106, 191] on p at bounding box center [148, 188] width 95 height 7
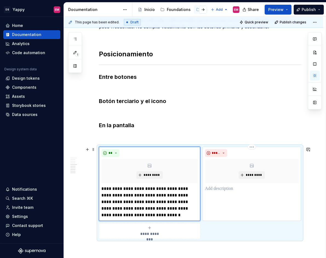
click at [211, 188] on p at bounding box center [252, 188] width 94 height 7
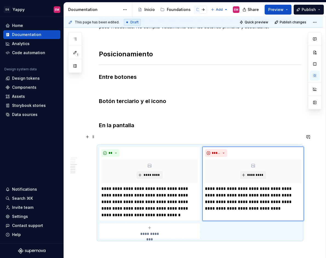
click at [119, 135] on p at bounding box center [200, 136] width 202 height 7
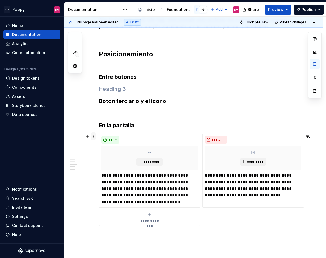
click at [94, 136] on span at bounding box center [93, 136] width 4 height 8
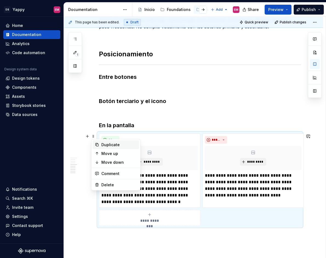
click at [101, 145] on div "Duplicate" at bounding box center [116, 144] width 47 height 9
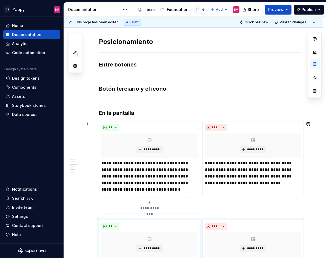
scroll to position [193, 0]
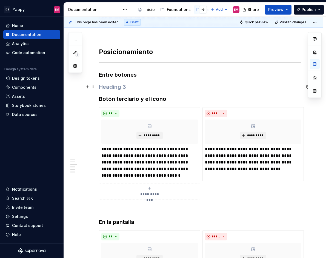
click at [111, 86] on h3 at bounding box center [200, 87] width 202 height 8
click at [110, 157] on p "**********" at bounding box center [149, 162] width 97 height 33
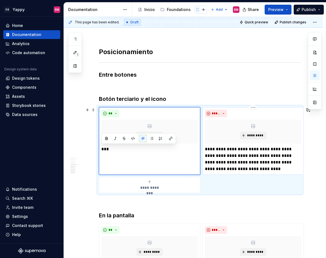
click at [222, 152] on p "**********" at bounding box center [253, 159] width 97 height 26
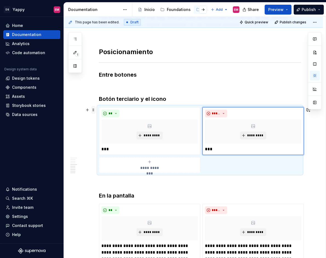
click at [93, 110] on span at bounding box center [93, 110] width 4 height 8
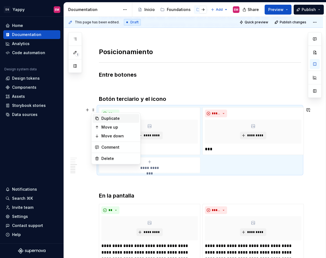
click at [108, 119] on div "Duplicate" at bounding box center [119, 117] width 36 height 5
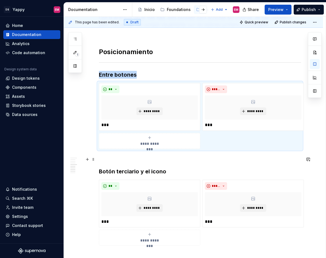
click at [107, 157] on h3 at bounding box center [200, 159] width 202 height 8
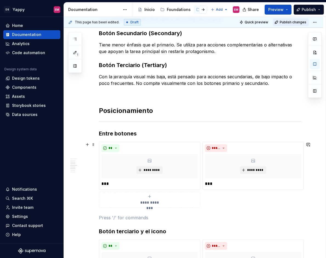
scroll to position [142, 0]
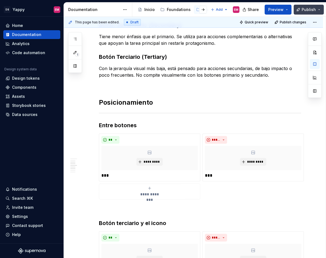
click at [310, 8] on span "Publish" at bounding box center [309, 9] width 14 height 5
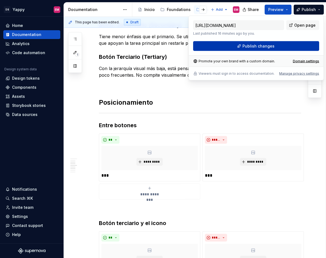
click at [220, 49] on button "Publish changes" at bounding box center [256, 46] width 126 height 10
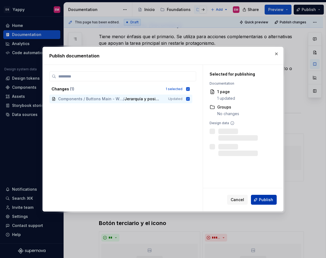
click at [260, 198] on button "Publish" at bounding box center [264, 199] width 26 height 10
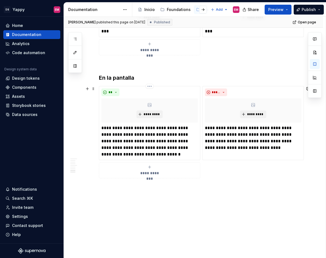
scroll to position [388, 0]
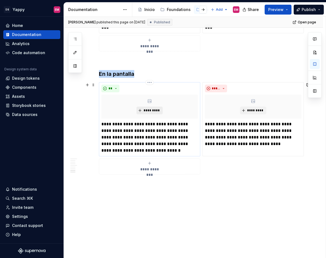
click at [152, 107] on button "*********" at bounding box center [150, 110] width 26 height 8
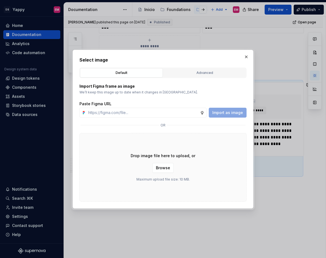
type textarea "*"
type input "[URL][DOMAIN_NAME]"
click at [227, 110] on span "Import as image" at bounding box center [228, 112] width 31 height 5
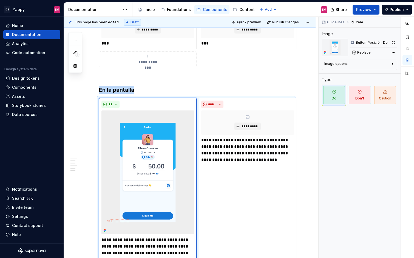
scroll to position [411, 0]
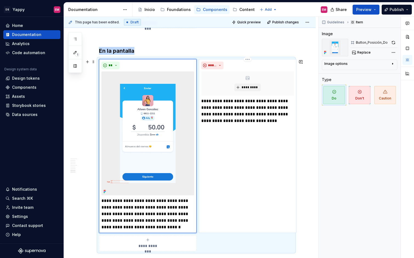
click at [245, 156] on div "**********" at bounding box center [248, 146] width 98 height 174
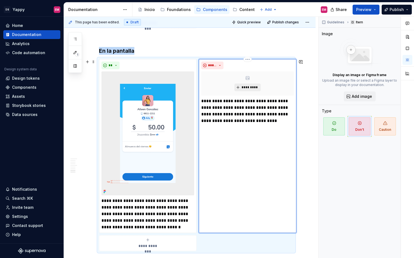
click at [240, 87] on button "*********" at bounding box center [248, 87] width 26 height 8
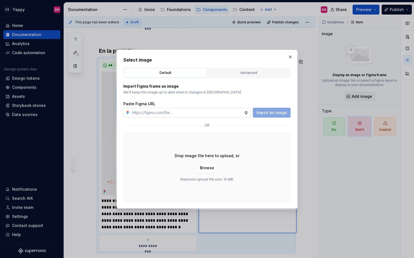
type textarea "*"
type input "[URL][DOMAIN_NAME]"
type textarea "*"
type input "[URL][DOMAIN_NAME]"
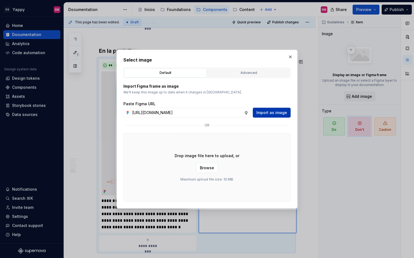
click at [257, 112] on button "Import as image" at bounding box center [272, 113] width 38 height 10
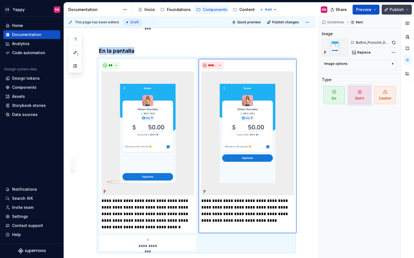
click at [379, 13] on button "Publish" at bounding box center [397, 10] width 30 height 10
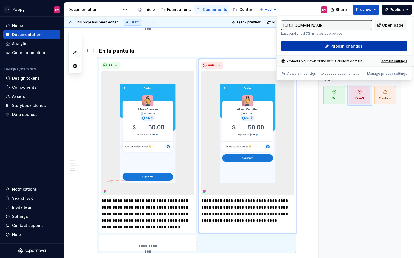
click at [307, 49] on button "Publish changes" at bounding box center [344, 46] width 126 height 10
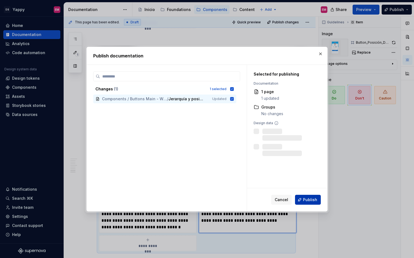
click at [309, 198] on span "Publish" at bounding box center [310, 199] width 14 height 5
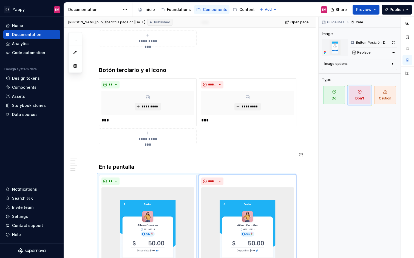
scroll to position [264, 0]
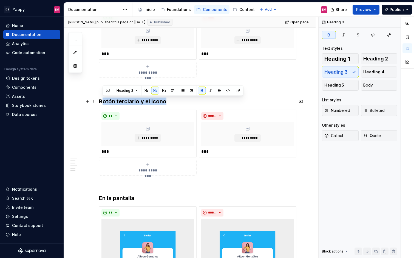
drag, startPoint x: 101, startPoint y: 103, endPoint x: 174, endPoint y: 102, distance: 73.2
click at [174, 102] on h3 "Botón terciario y el icono" at bounding box center [196, 101] width 195 height 8
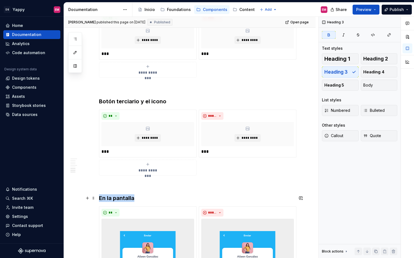
drag, startPoint x: 99, startPoint y: 198, endPoint x: 160, endPoint y: 198, distance: 61.4
click at [160, 198] on h3 "En la pantalla" at bounding box center [196, 198] width 195 height 8
copy strong "En la pantalla"
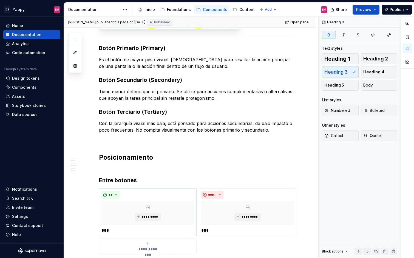
scroll to position [0, 0]
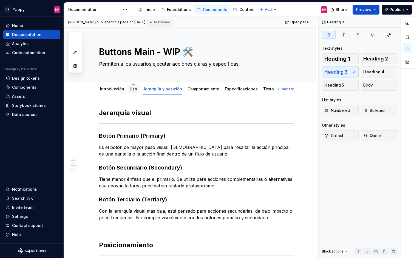
click at [132, 89] on link "Uso" at bounding box center [133, 88] width 7 height 5
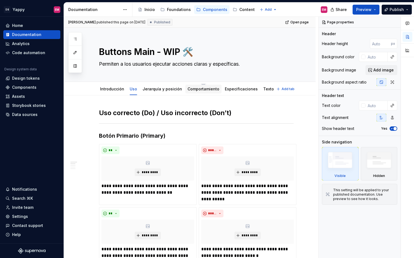
click at [203, 88] on link "Comportamiento" at bounding box center [204, 88] width 32 height 5
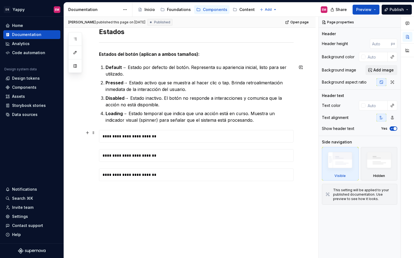
scroll to position [132, 0]
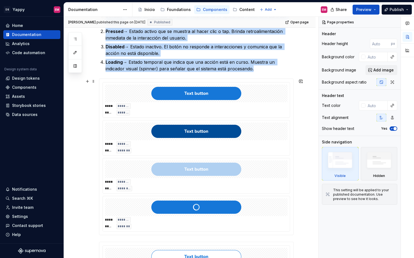
click at [124, 89] on div at bounding box center [196, 93] width 183 height 18
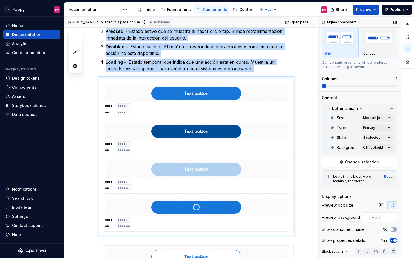
scroll to position [29, 0]
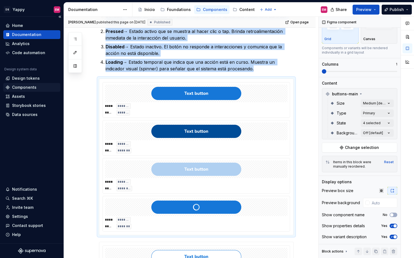
click at [27, 89] on div "Components" at bounding box center [24, 86] width 24 height 5
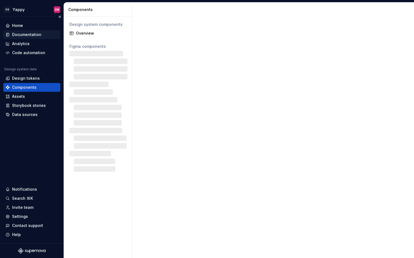
click at [29, 36] on div "Documentation" at bounding box center [26, 34] width 29 height 5
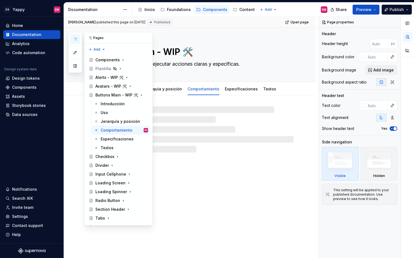
click at [76, 35] on button "button" at bounding box center [75, 39] width 10 height 10
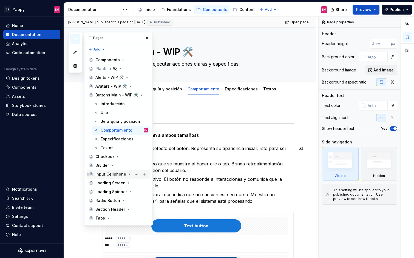
scroll to position [33, 0]
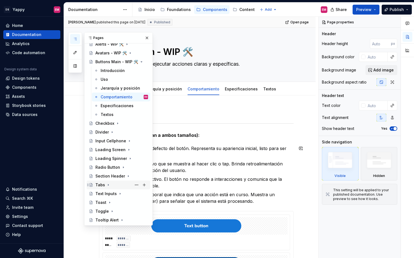
click at [103, 185] on div "Tabs" at bounding box center [100, 184] width 10 height 5
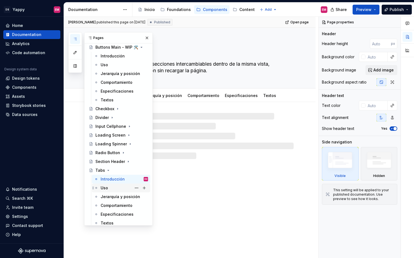
scroll to position [49, 0]
click at [104, 187] on div "Uso" at bounding box center [104, 186] width 7 height 5
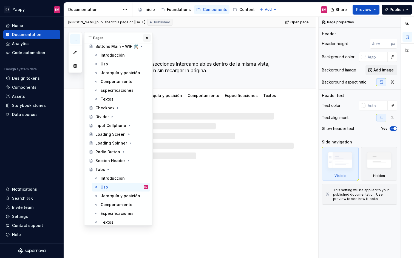
click at [146, 36] on button "button" at bounding box center [147, 38] width 8 height 8
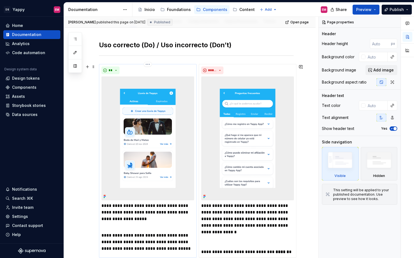
scroll to position [85, 0]
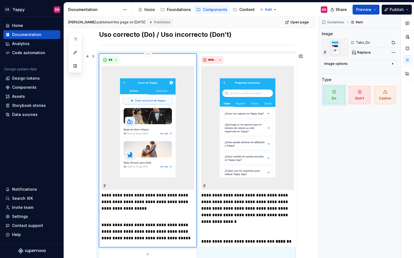
click at [151, 153] on img at bounding box center [147, 128] width 93 height 124
click at [92, 58] on span at bounding box center [93, 56] width 4 height 8
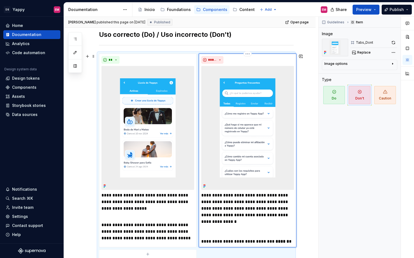
click at [267, 78] on img at bounding box center [247, 128] width 93 height 124
click at [175, 115] on img at bounding box center [147, 128] width 93 height 124
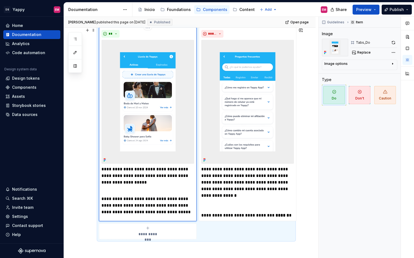
scroll to position [0, 0]
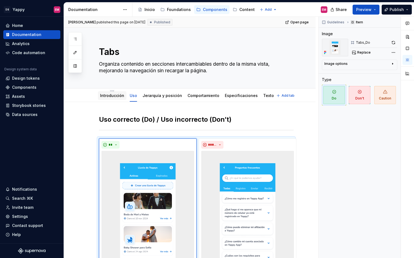
click at [111, 95] on link "Introducción" at bounding box center [112, 95] width 24 height 5
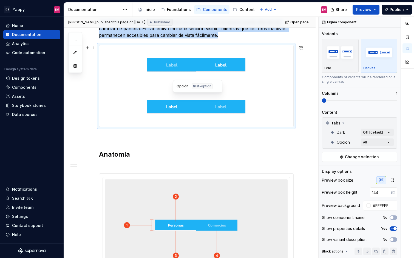
click at [133, 102] on div at bounding box center [196, 107] width 194 height 40
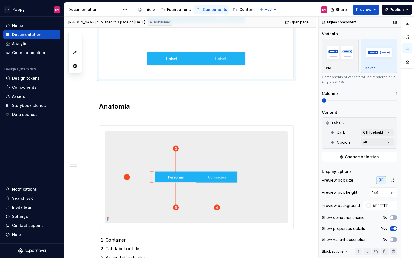
scroll to position [3, 0]
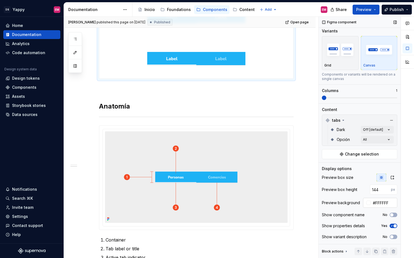
click at [379, 204] on input "#FFFFFF" at bounding box center [384, 203] width 27 height 10
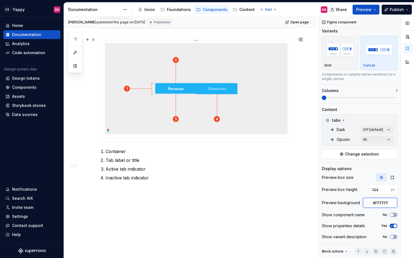
scroll to position [264, 0]
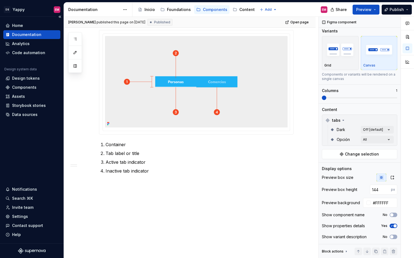
click at [22, 35] on div "Documentation" at bounding box center [26, 34] width 29 height 5
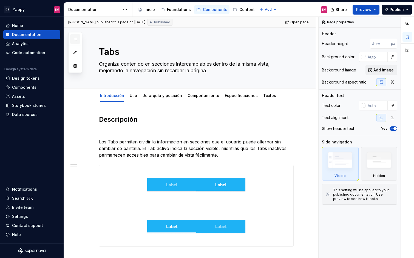
click at [76, 36] on button "button" at bounding box center [75, 39] width 10 height 10
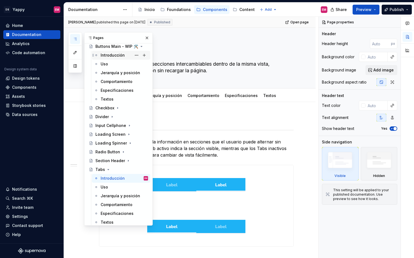
click at [107, 54] on div "Introducción" at bounding box center [113, 54] width 24 height 5
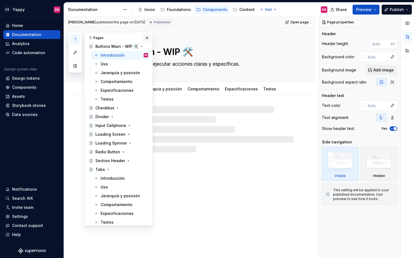
click at [148, 38] on button "button" at bounding box center [147, 38] width 8 height 8
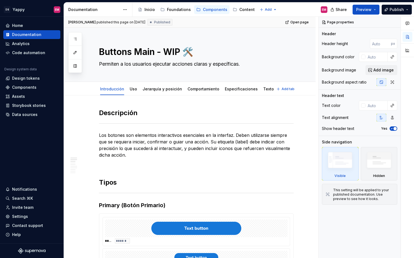
scroll to position [62, 0]
type textarea "*"
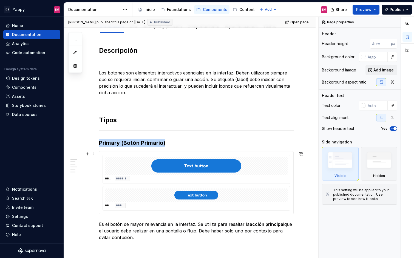
click at [111, 162] on div at bounding box center [196, 166] width 183 height 18
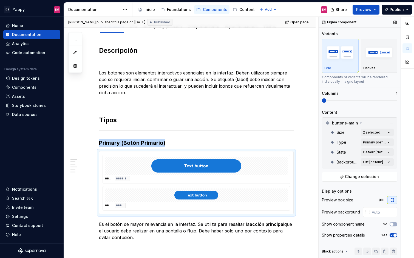
scroll to position [9, 0]
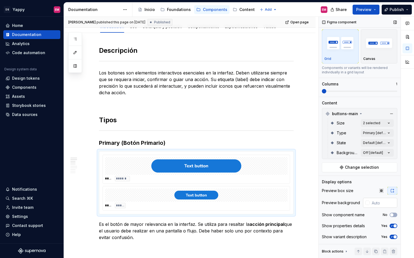
click at [379, 204] on input "text" at bounding box center [384, 203] width 28 height 10
paste input "#FFFFFF"
type input "#FFFFFF"
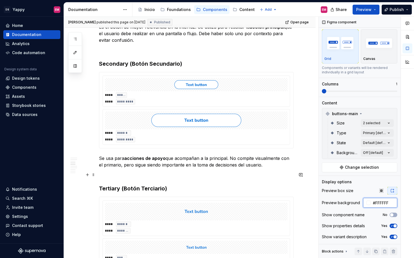
scroll to position [280, 0]
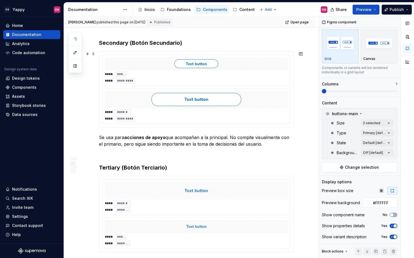
click at [205, 86] on div "**** ***** **** ********* **** ****** **** *********" at bounding box center [197, 89] width 188 height 69
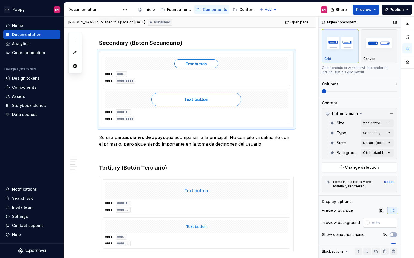
click at [376, 221] on input "text" at bounding box center [384, 222] width 28 height 10
paste input "#FFFFFF"
type input "#FFFFFF"
click at [231, 190] on img at bounding box center [196, 190] width 90 height 13
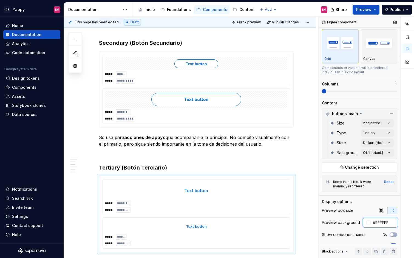
click at [378, 223] on input "#FFFFFF" at bounding box center [384, 222] width 27 height 10
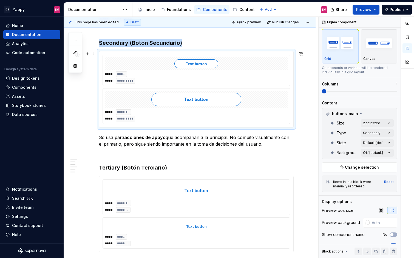
click at [241, 119] on div "**** ****** **** *********" at bounding box center [196, 115] width 183 height 12
click at [378, 221] on input "text" at bounding box center [384, 222] width 28 height 10
paste input "#FFFFFF"
type input "#FFFFFF"
click at [241, 164] on h3 "Tertiary ( Botón Terciario)" at bounding box center [196, 167] width 195 height 8
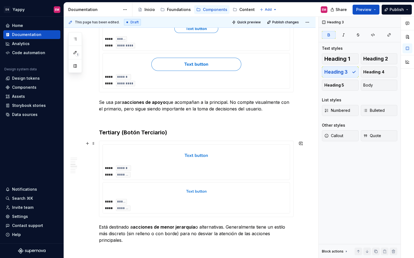
scroll to position [427, 0]
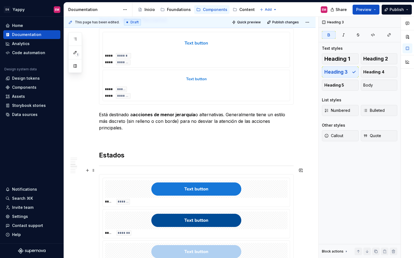
click at [215, 199] on div "***** *******" at bounding box center [196, 201] width 183 height 5
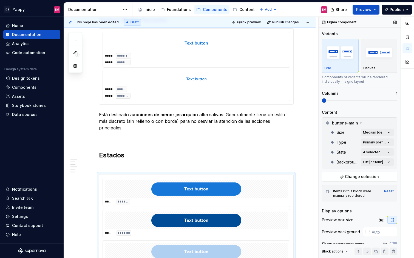
type textarea "*"
click at [372, 233] on input "text" at bounding box center [384, 232] width 28 height 10
paste input "#FFFFFF"
type input "#FFFFFF"
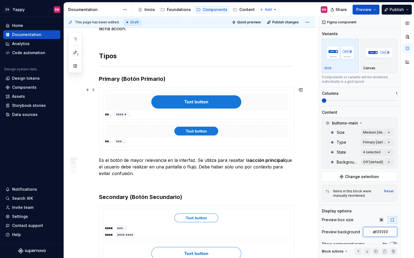
scroll to position [0, 0]
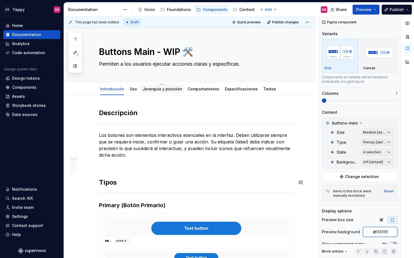
type textarea "*"
type input "#FFFFFF"
click at [130, 88] on link "Uso" at bounding box center [133, 88] width 7 height 5
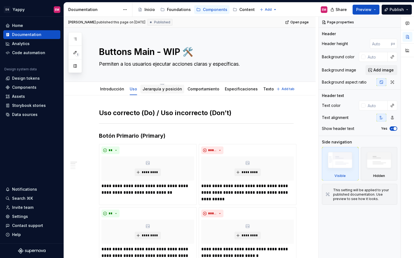
click at [152, 92] on div "Jerarquía y posición" at bounding box center [163, 89] width 40 height 7
click at [155, 92] on div "Jerarquía y posición" at bounding box center [162, 88] width 44 height 9
click at [152, 87] on link "Jerarquía y posición" at bounding box center [163, 88] width 40 height 5
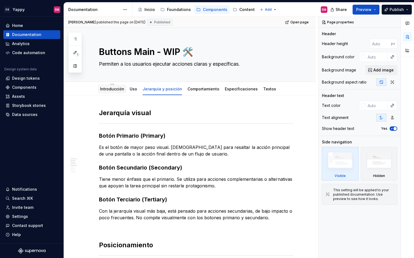
click at [111, 92] on div "Introducción" at bounding box center [112, 88] width 29 height 9
click at [131, 88] on link "Uso" at bounding box center [133, 88] width 7 height 5
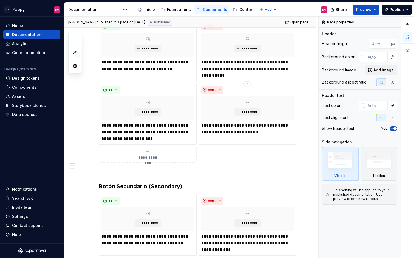
scroll to position [177, 0]
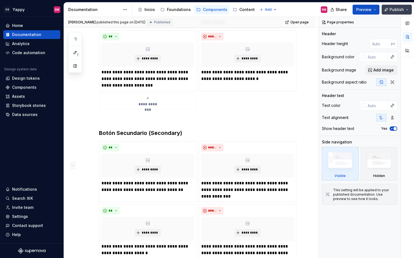
click at [379, 10] on span "Publish" at bounding box center [397, 9] width 14 height 5
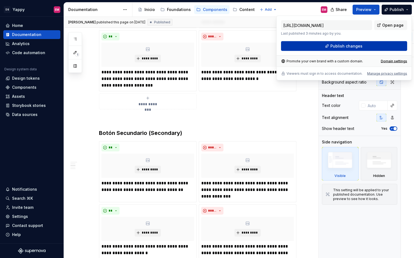
click at [314, 50] on button "Publish changes" at bounding box center [344, 46] width 126 height 10
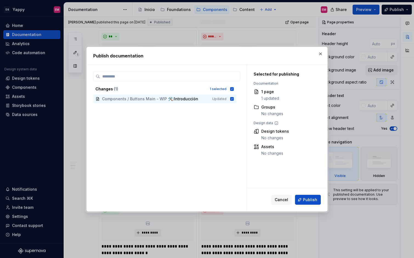
click at [306, 193] on div "Cancel Publish" at bounding box center [287, 199] width 80 height 23
click at [307, 197] on span "Publish" at bounding box center [310, 199] width 14 height 5
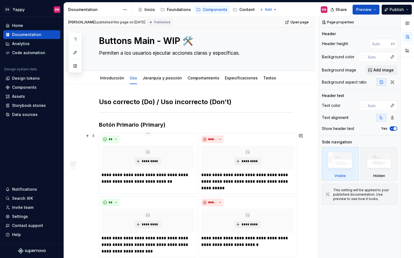
scroll to position [0, 0]
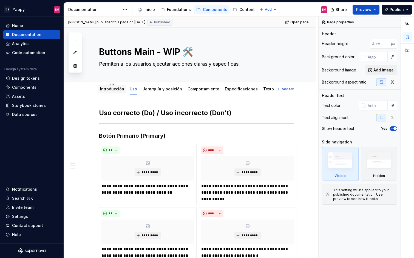
click at [114, 87] on link "Introducción" at bounding box center [112, 88] width 24 height 5
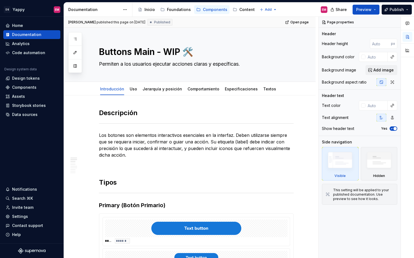
type textarea "*"
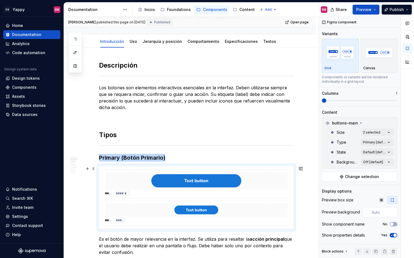
click at [137, 181] on div at bounding box center [196, 181] width 183 height 18
click at [378, 214] on input "text" at bounding box center [384, 212] width 28 height 10
paste input "#FFFFFF"
type input "#FFFFFF"
click at [253, 137] on h2 "Tipos" at bounding box center [196, 134] width 195 height 9
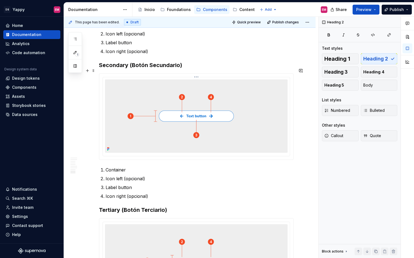
scroll to position [948, 0]
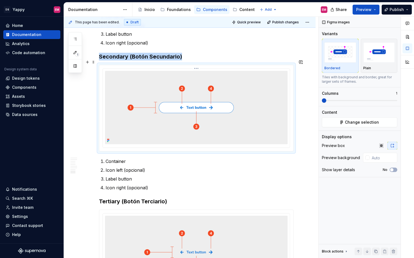
click at [241, 118] on img at bounding box center [196, 107] width 183 height 73
click at [379, 146] on icon "button" at bounding box center [381, 145] width 4 height 4
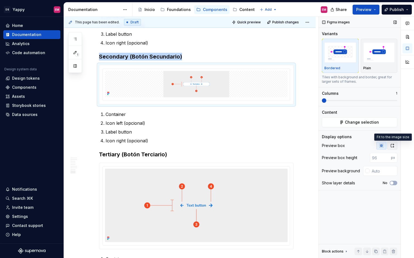
click at [379, 146] on icon "button" at bounding box center [392, 145] width 4 height 4
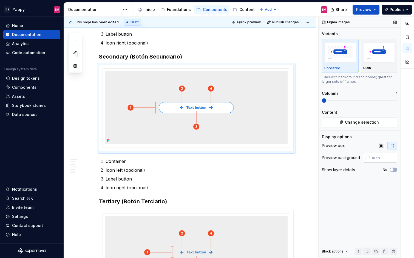
click at [379, 156] on input "text" at bounding box center [384, 158] width 28 height 10
paste input "#FFFFFF"
type input "#FFFFFF"
click at [232, 178] on ol "Container Icon left (opcional) Label button Icon right (opcional)" at bounding box center [200, 174] width 188 height 33
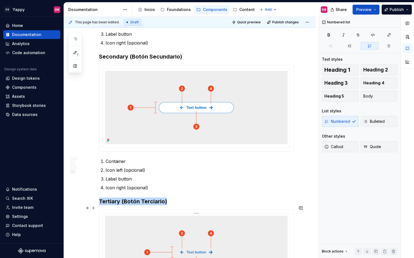
click at [228, 239] on img at bounding box center [196, 251] width 183 height 73
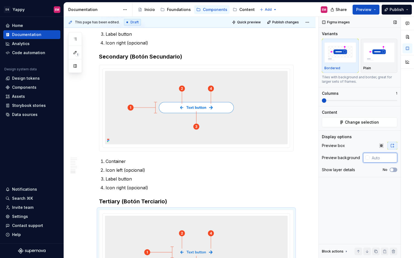
click at [374, 159] on input "text" at bounding box center [384, 158] width 28 height 10
paste input "#FFFFFF"
type input "#FFFFFF"
click at [269, 184] on p "Icon right (opcional)" at bounding box center [200, 187] width 188 height 7
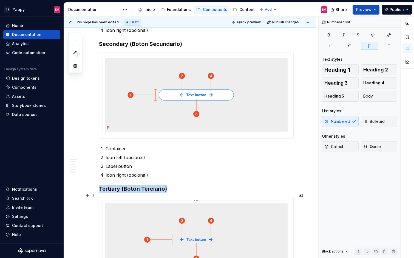
click at [262, 236] on img at bounding box center [196, 239] width 183 height 73
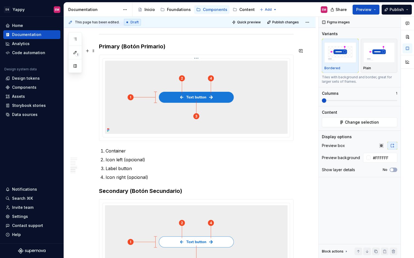
scroll to position [807, 0]
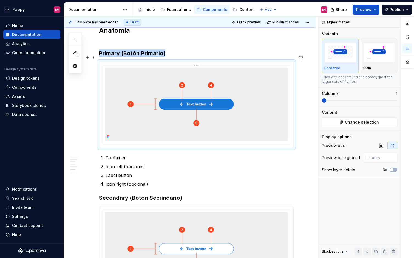
click at [259, 108] on img at bounding box center [196, 103] width 183 height 73
click at [373, 158] on input "text" at bounding box center [384, 158] width 28 height 10
paste input "#FFFFFF"
type input "#FFFFFF"
click at [252, 180] on p "Icon right (opcional)" at bounding box center [200, 183] width 188 height 7
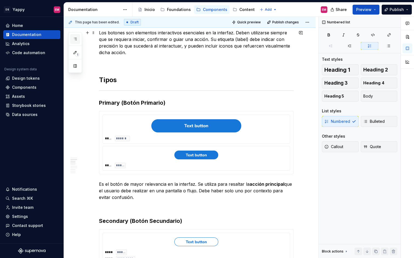
scroll to position [0, 0]
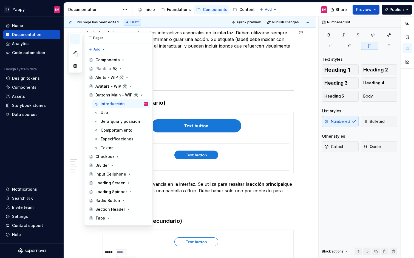
click at [73, 39] on icon "button" at bounding box center [75, 39] width 4 height 4
click at [111, 179] on div "Loading Screen" at bounding box center [121, 183] width 53 height 8
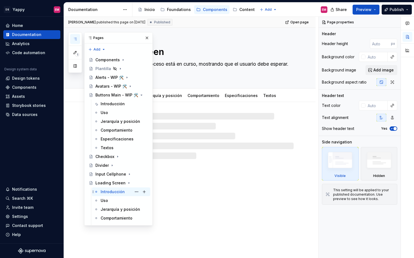
click at [111, 189] on div "Introducción" at bounding box center [113, 191] width 24 height 5
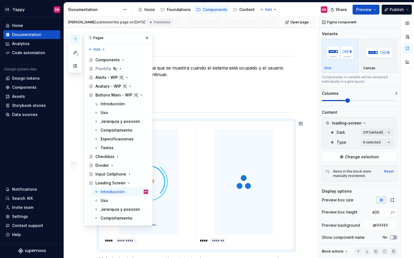
click at [193, 180] on div at bounding box center [149, 182] width 88 height 110
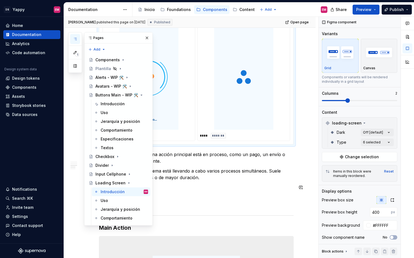
scroll to position [198, 0]
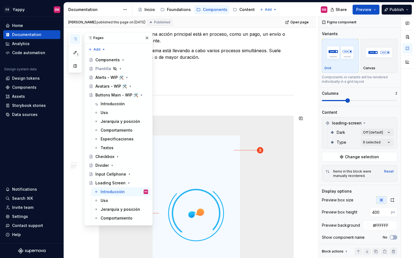
click at [250, 186] on img at bounding box center [196, 213] width 194 height 194
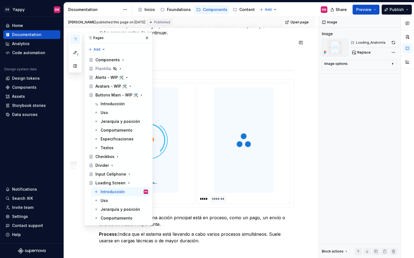
scroll to position [0, 0]
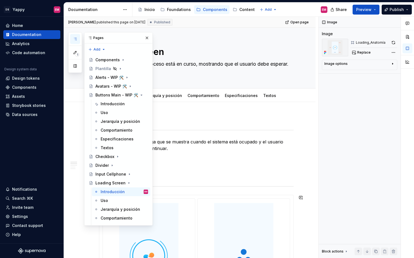
click at [236, 212] on img at bounding box center [243, 255] width 83 height 105
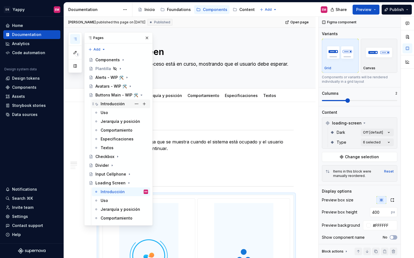
click at [105, 105] on div "Introducción" at bounding box center [113, 103] width 24 height 5
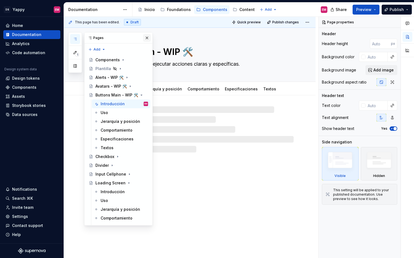
click at [147, 39] on button "button" at bounding box center [147, 38] width 8 height 8
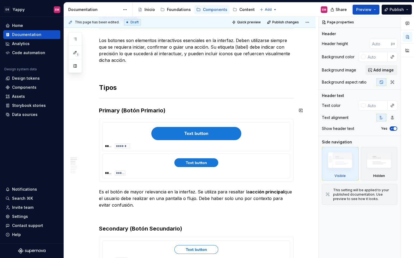
scroll to position [146, 0]
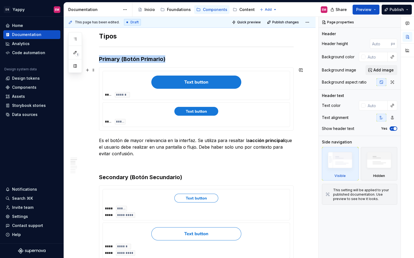
click at [150, 119] on div "**** *****" at bounding box center [196, 121] width 183 height 5
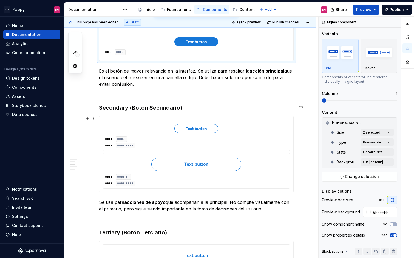
scroll to position [233, 0]
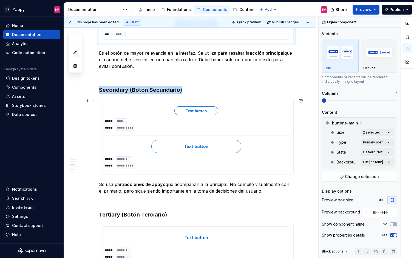
click at [146, 142] on div at bounding box center [196, 146] width 183 height 18
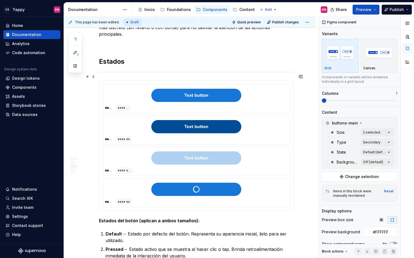
scroll to position [542, 0]
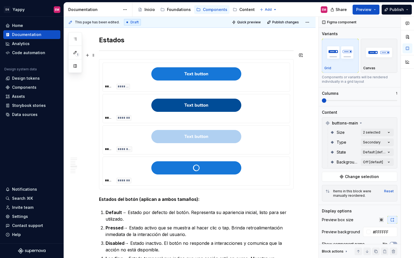
click at [146, 146] on div "***** ********" at bounding box center [196, 148] width 183 height 5
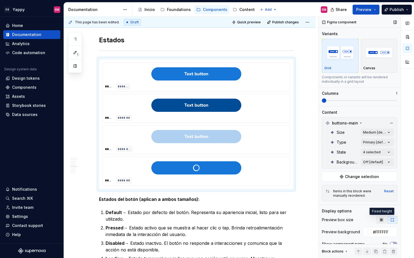
click at [379, 220] on icon "button" at bounding box center [381, 219] width 4 height 4
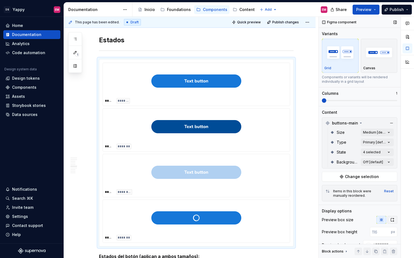
click at [379, 220] on icon "button" at bounding box center [392, 219] width 4 height 4
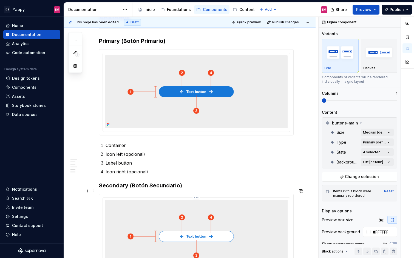
scroll to position [917, 0]
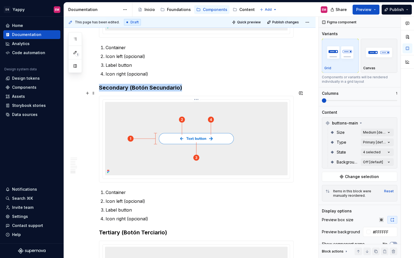
click at [242, 143] on img at bounding box center [196, 138] width 183 height 73
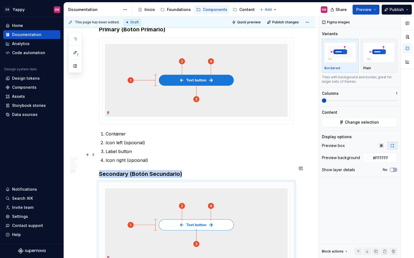
scroll to position [807, 0]
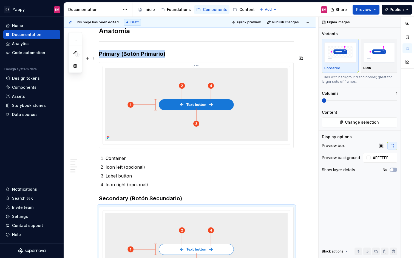
click at [248, 109] on img at bounding box center [196, 104] width 183 height 73
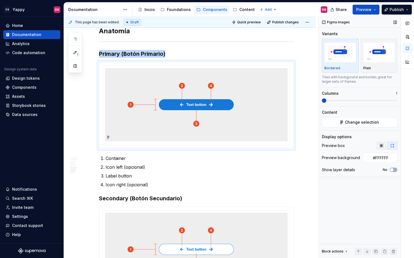
click at [379, 144] on button "button" at bounding box center [382, 146] width 10 height 8
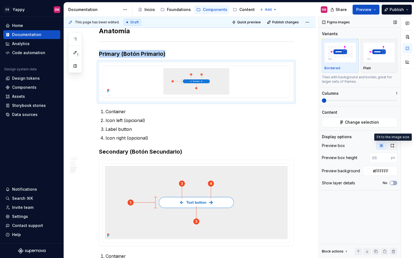
click at [379, 147] on icon "button" at bounding box center [392, 145] width 4 height 4
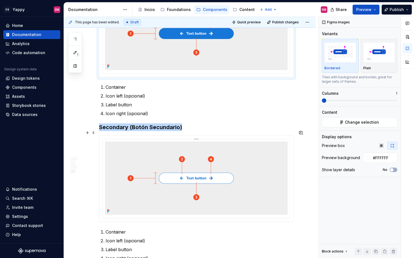
click at [242, 200] on img at bounding box center [196, 177] width 183 height 73
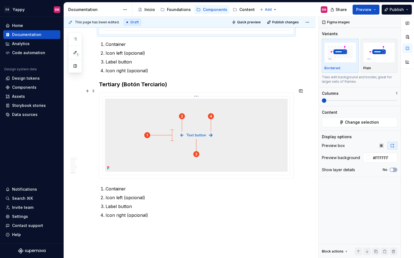
scroll to position [1096, 0]
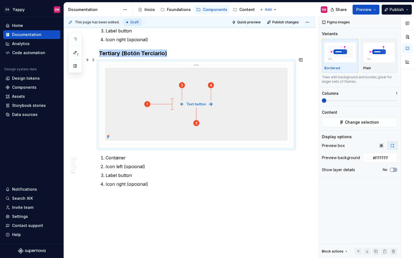
click at [239, 128] on img at bounding box center [196, 103] width 183 height 73
click at [370, 158] on div at bounding box center [368, 157] width 4 height 4
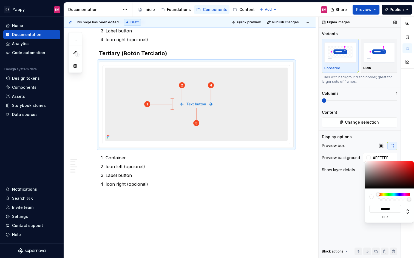
click at [342, 180] on div "Comments Open comments No comments yet Select ‘Comment’ from the block context …" at bounding box center [366, 137] width 95 height 241
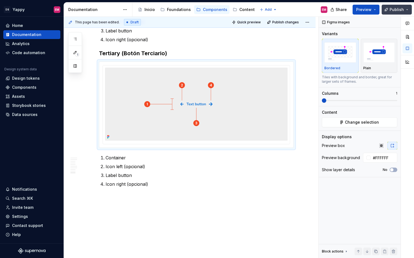
click at [379, 9] on span "Publish" at bounding box center [397, 9] width 14 height 5
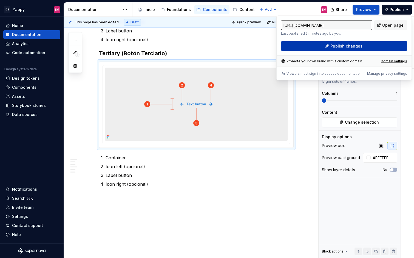
click at [329, 44] on button "Publish changes" at bounding box center [344, 46] width 126 height 10
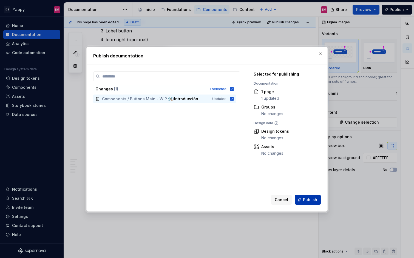
click at [307, 201] on span "Publish" at bounding box center [310, 199] width 14 height 5
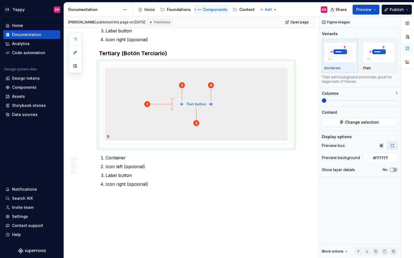
click at [206, 9] on div "Components" at bounding box center [215, 9] width 24 height 5
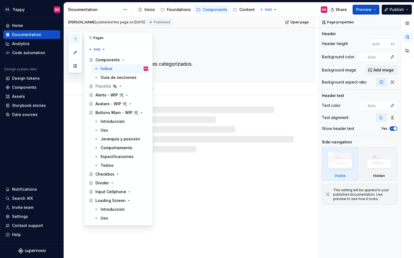
click at [75, 38] on icon "button" at bounding box center [75, 39] width 3 height 2
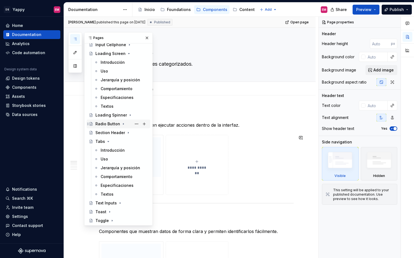
scroll to position [156, 0]
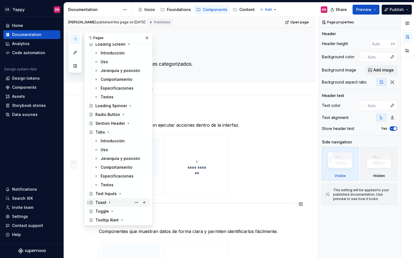
click at [104, 205] on div "Toast" at bounding box center [121, 202] width 53 height 8
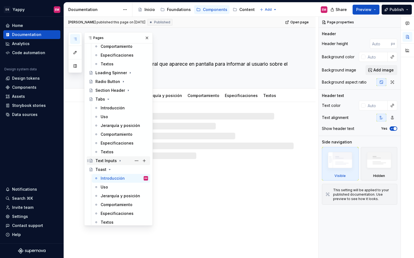
scroll to position [191, 0]
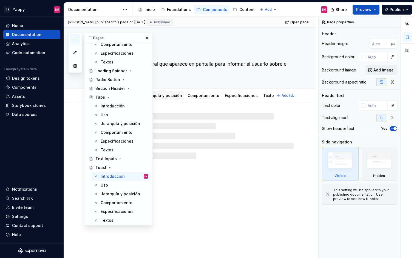
click at [164, 93] on link "Jerarquía y posición" at bounding box center [163, 95] width 40 height 5
click at [147, 37] on button "button" at bounding box center [147, 38] width 8 height 8
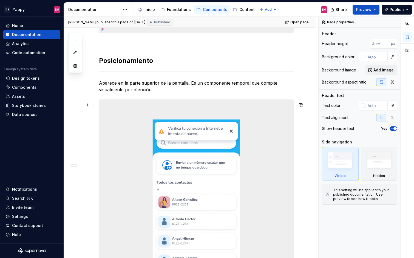
scroll to position [334, 0]
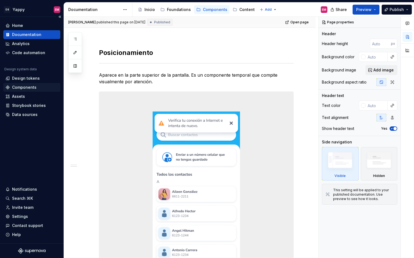
click at [28, 85] on div "Components" at bounding box center [24, 86] width 24 height 5
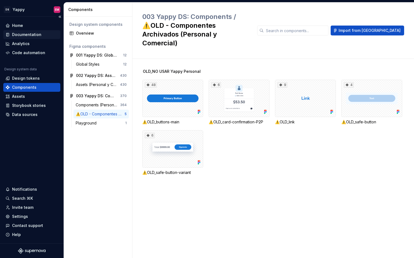
click at [23, 35] on div "Documentation" at bounding box center [26, 34] width 29 height 5
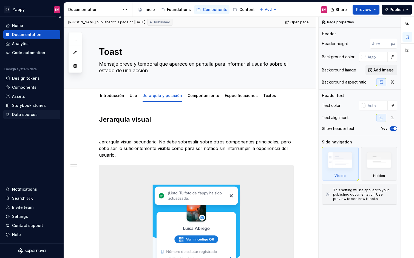
click at [21, 118] on div "Data sources" at bounding box center [31, 114] width 57 height 9
click at [26, 114] on div "Data sources" at bounding box center [25, 114] width 26 height 5
type textarea "*"
